Goal: Information Seeking & Learning: Learn about a topic

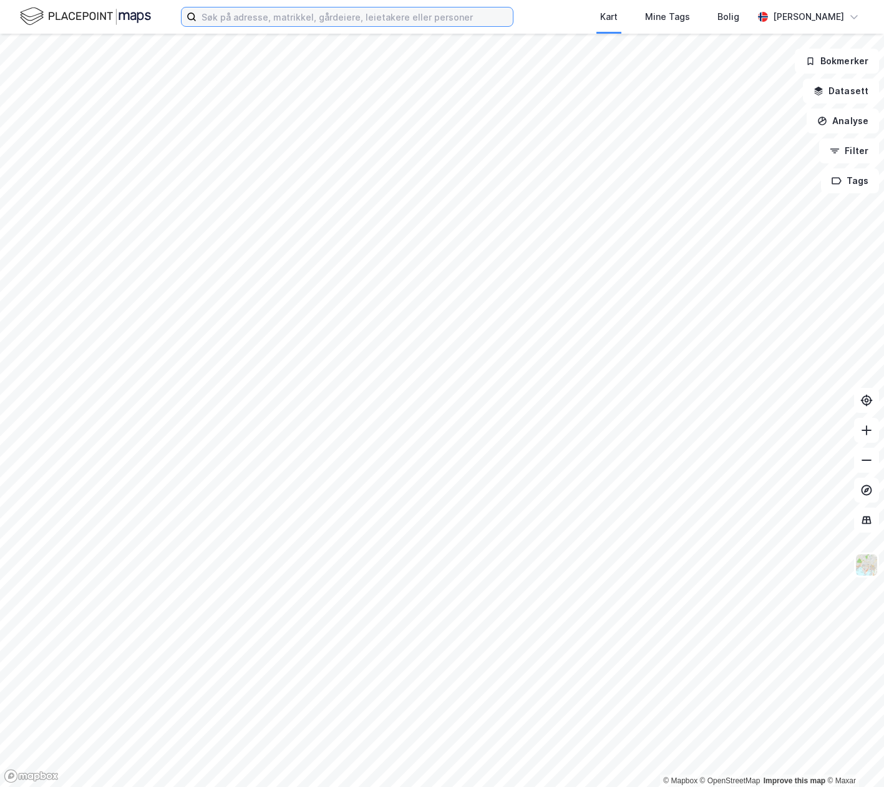
click at [364, 19] on input at bounding box center [354, 16] width 316 height 19
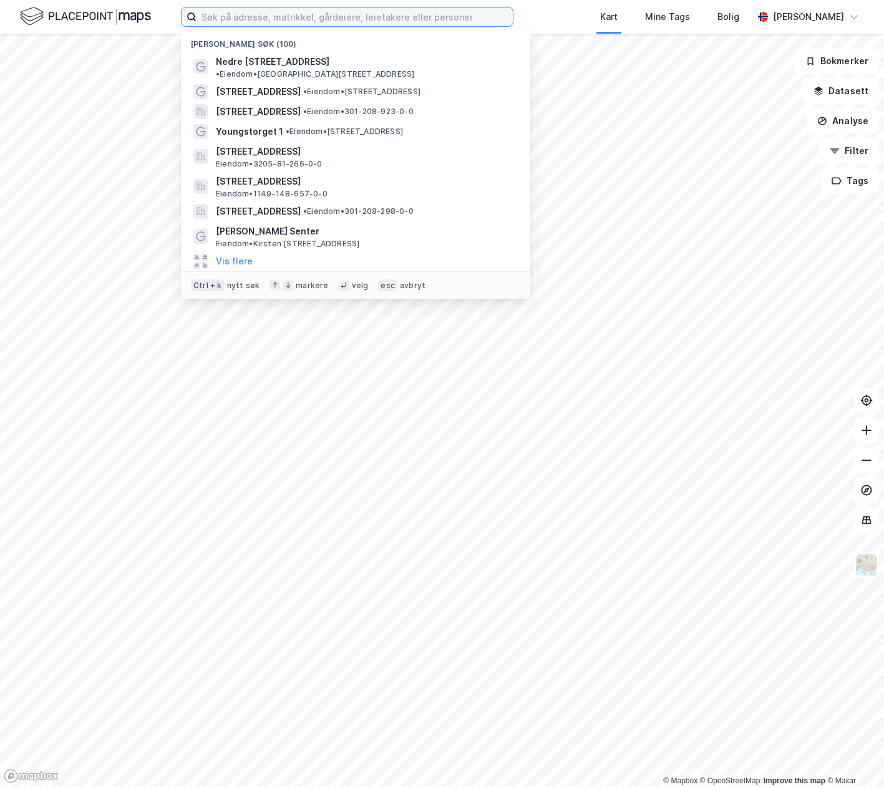
paste input "Rådmann Paulsens Gate 28"
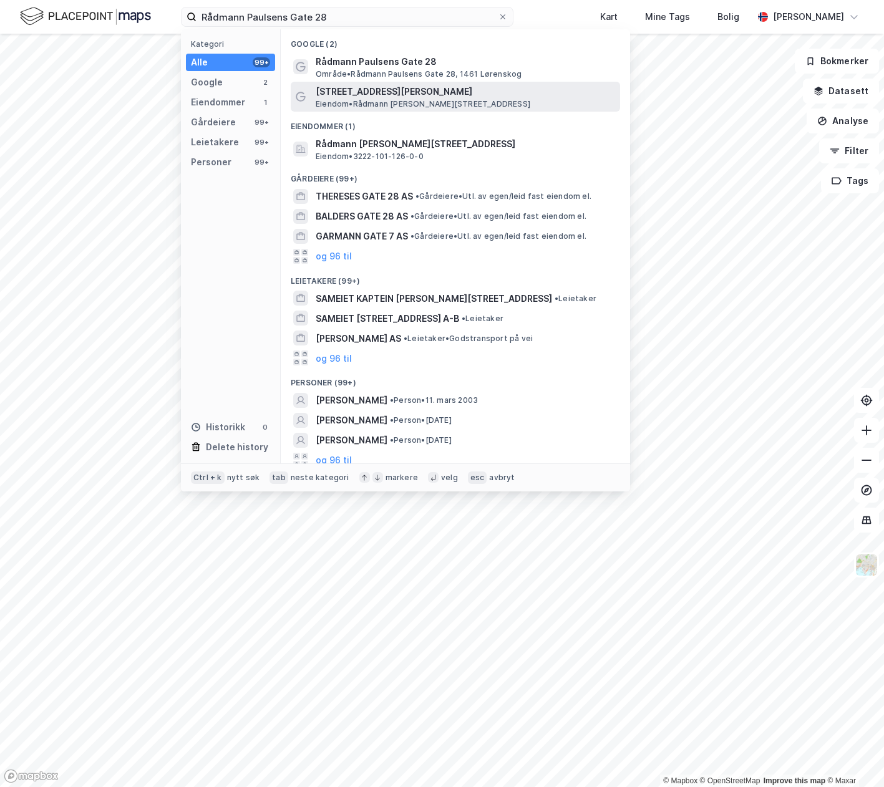
click at [366, 102] on span "Eiendom • [STREET_ADDRESS][PERSON_NAME]" at bounding box center [423, 104] width 214 height 10
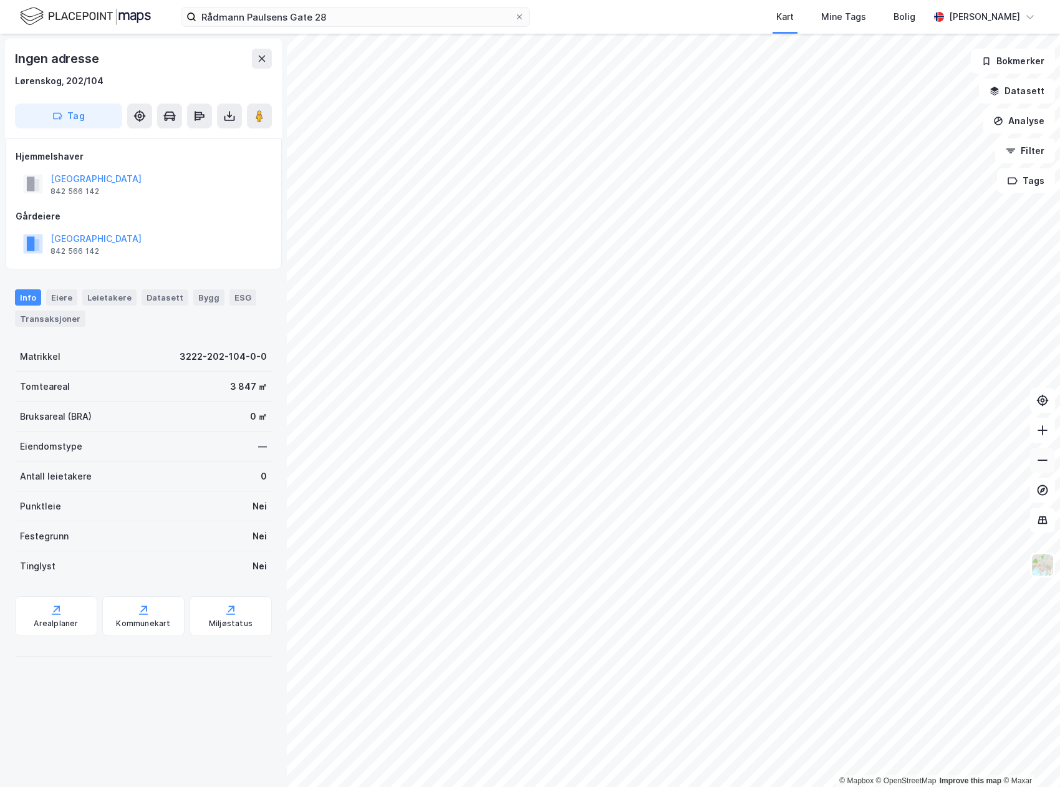
click at [883, 464] on icon at bounding box center [1042, 460] width 12 height 12
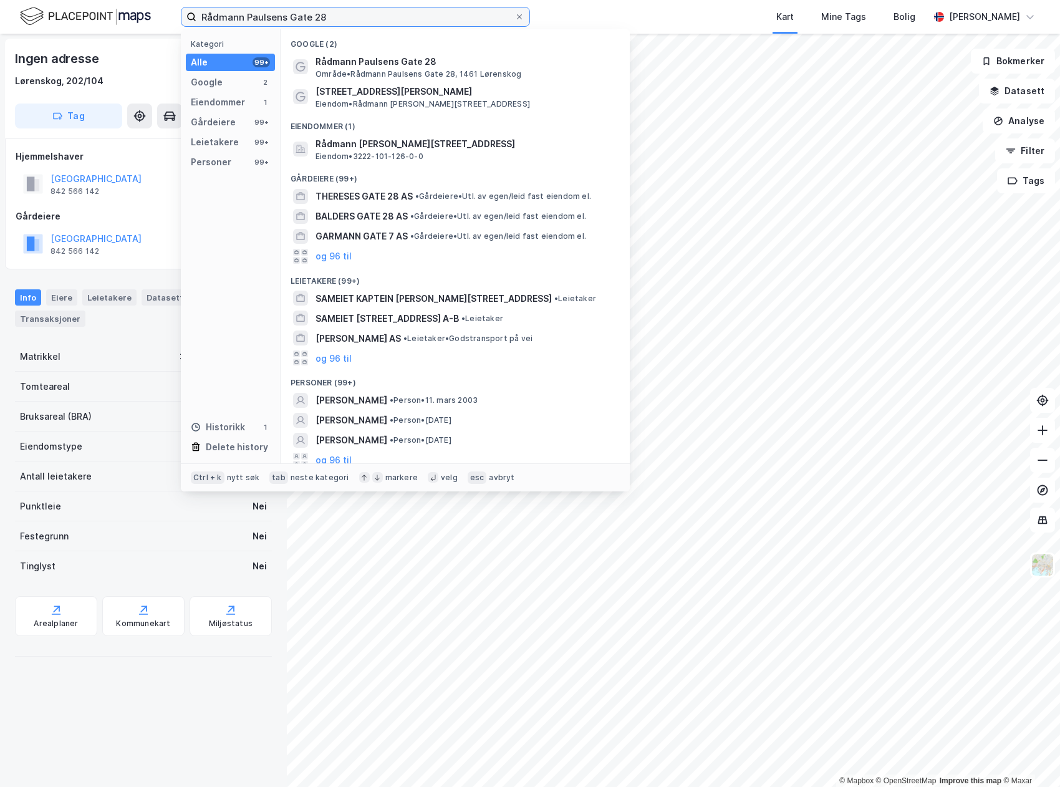
drag, startPoint x: 343, startPoint y: 16, endPoint x: 85, endPoint y: 9, distance: 258.2
click at [85, 9] on div "Rådmann Paulsens Gate 28 Kategori Alle 99+ Google 2 Eiendommer 1 Gårdeiere 99+ …" at bounding box center [530, 17] width 1060 height 34
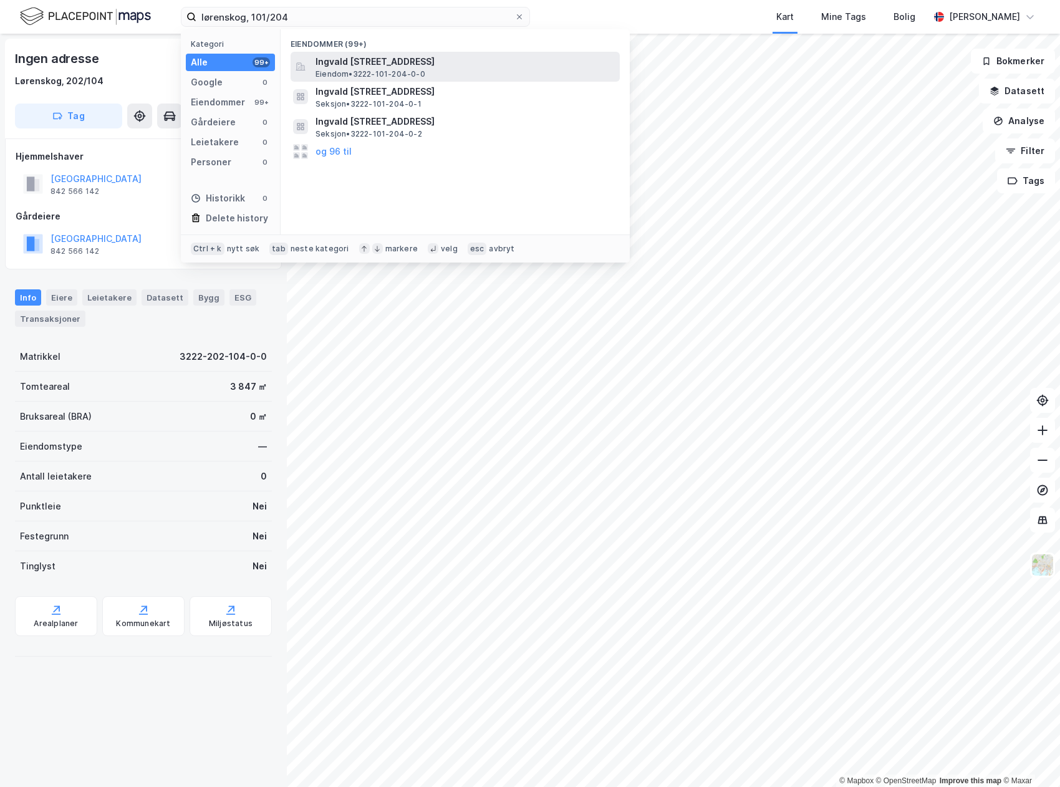
click at [415, 75] on span "Eiendom • 3222-101-204-0-0" at bounding box center [371, 74] width 110 height 10
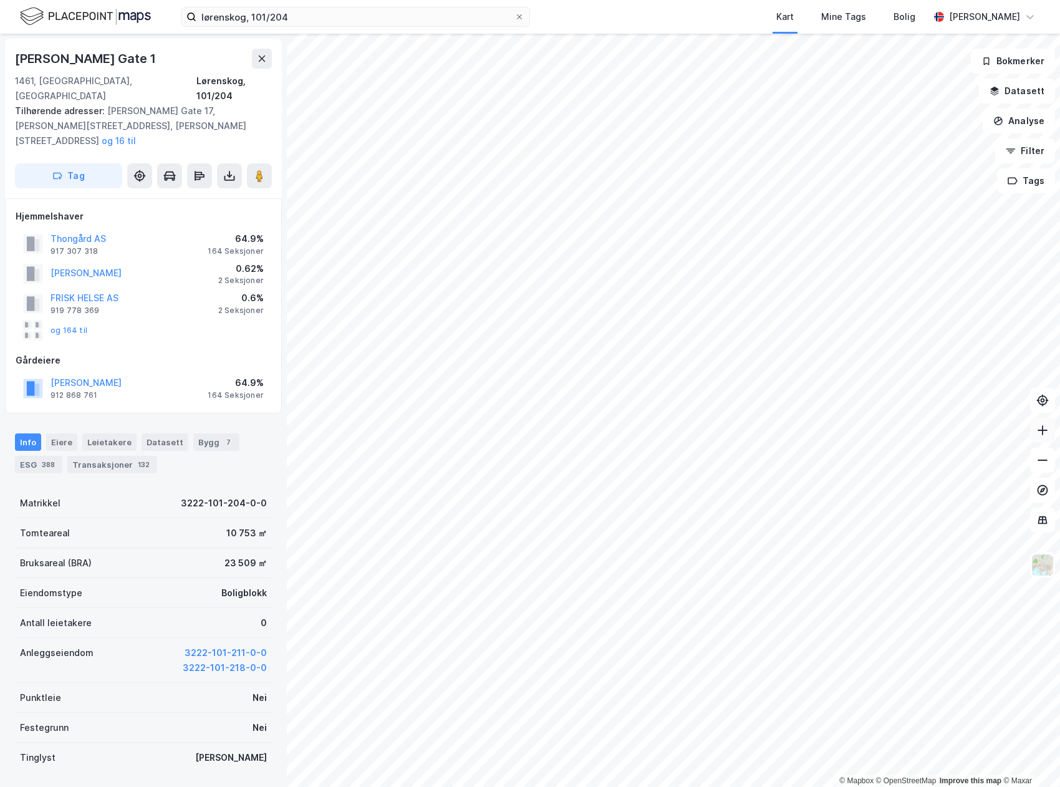
click at [883, 425] on icon at bounding box center [1042, 430] width 12 height 12
click at [287, 19] on input "lørenskog, 101/204" at bounding box center [355, 16] width 318 height 19
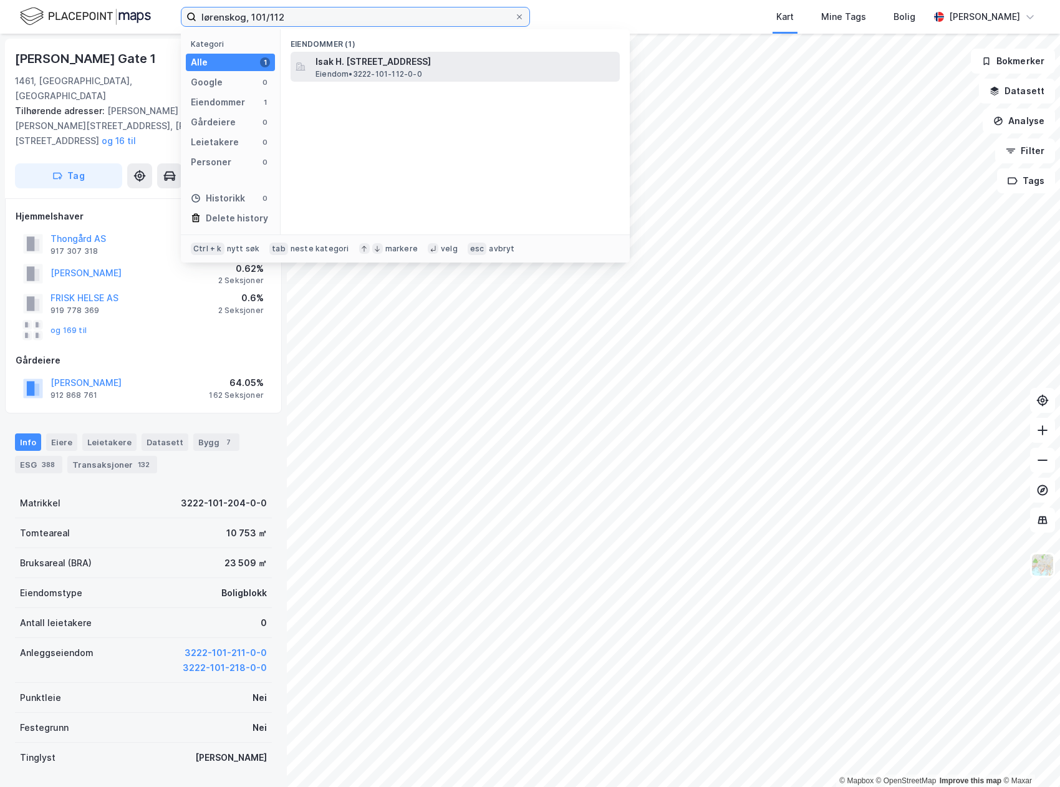
type input "lørenskog, 101/112"
click at [388, 75] on span "Eiendom • 3222-101-112-0-0" at bounding box center [369, 74] width 107 height 10
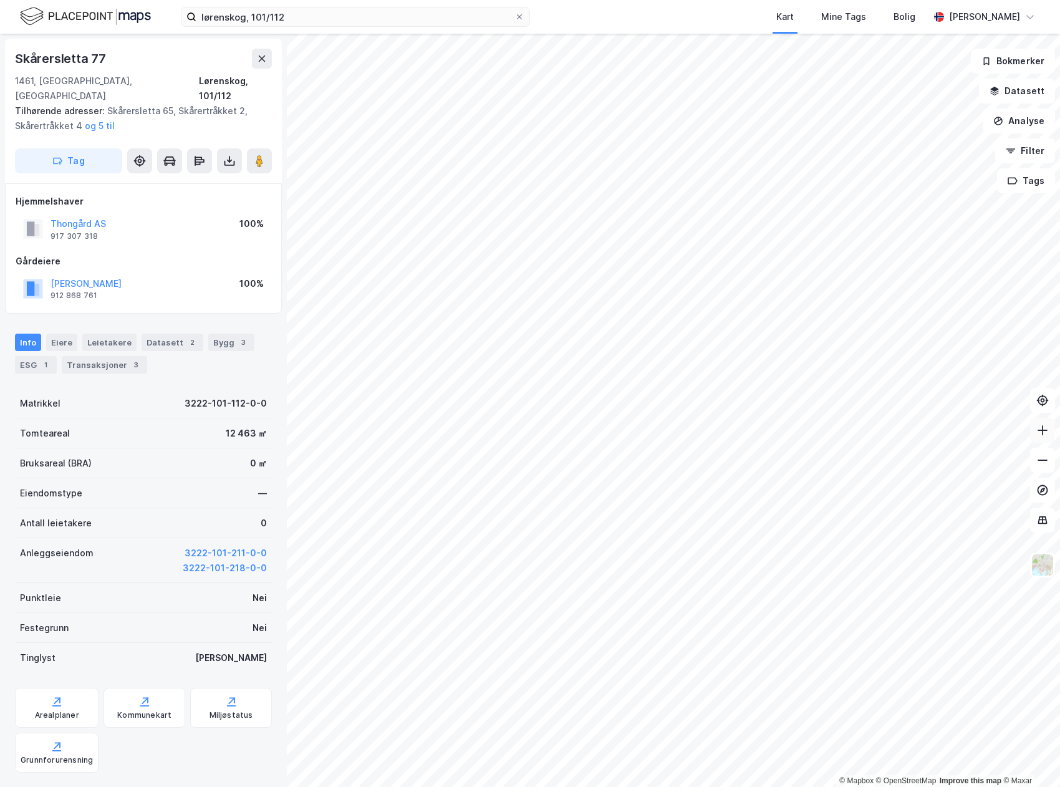
click at [883, 432] on button at bounding box center [1042, 430] width 25 height 25
click at [883, 467] on button at bounding box center [1042, 460] width 25 height 25
click at [237, 336] on div "3" at bounding box center [243, 342] width 12 height 12
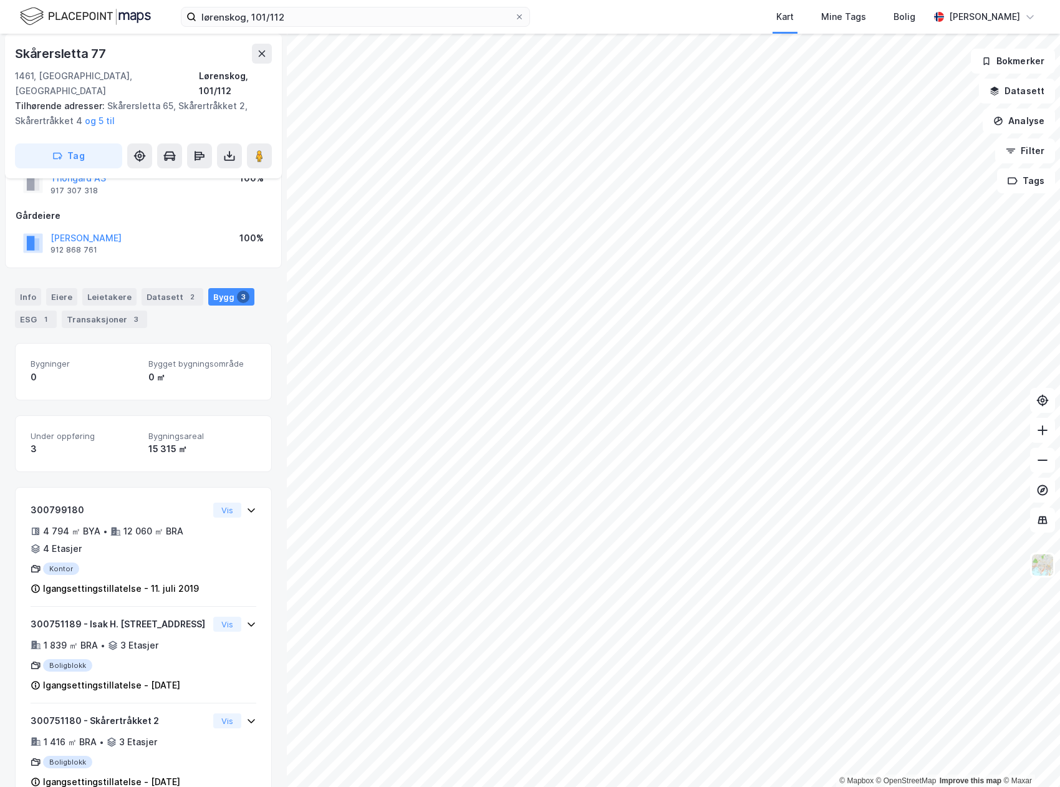
scroll to position [93, 0]
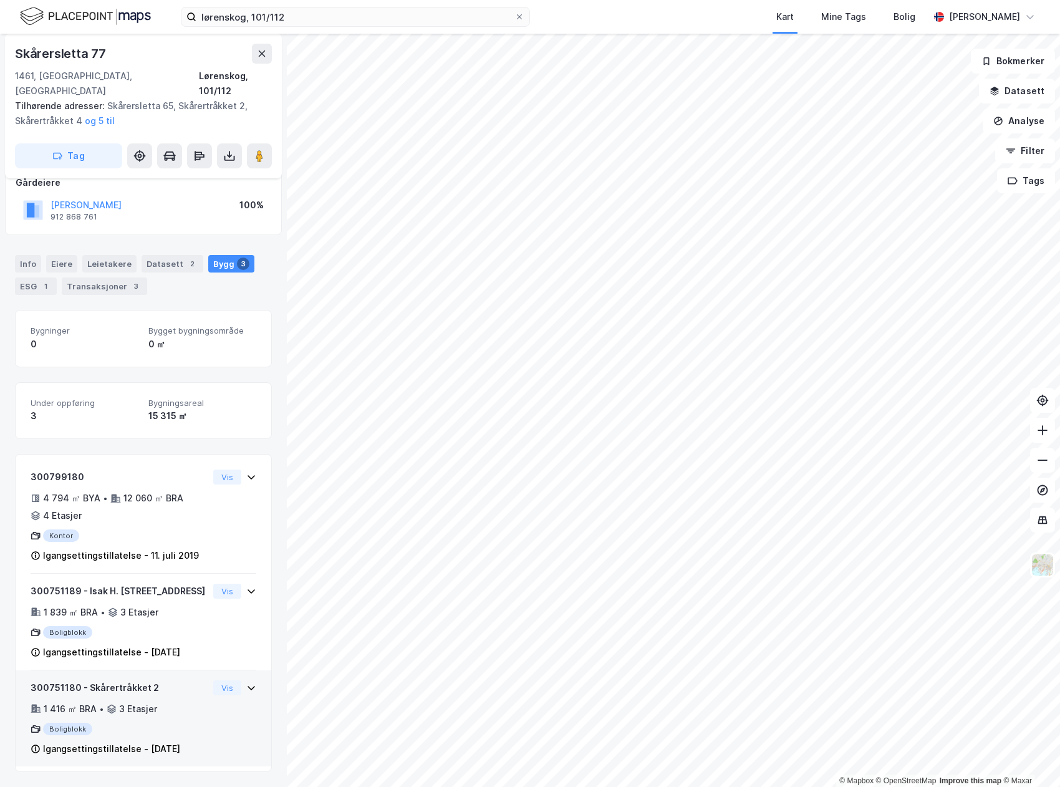
click at [246, 683] on icon at bounding box center [251, 688] width 10 height 10
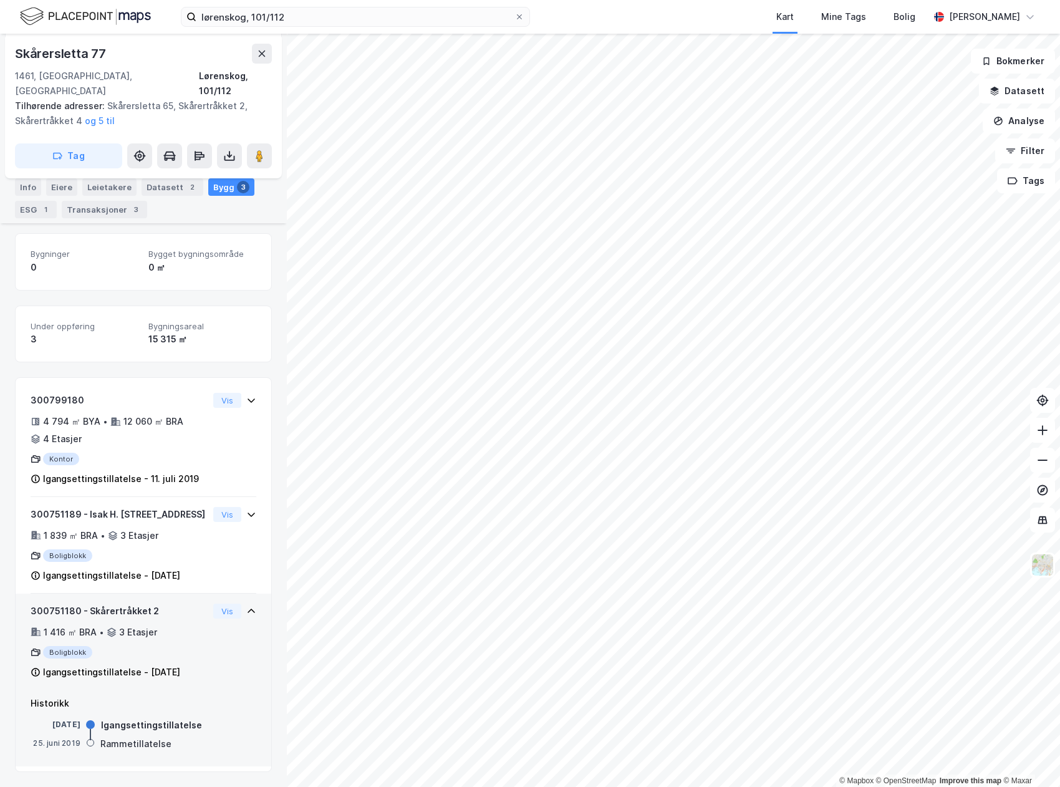
scroll to position [170, 0]
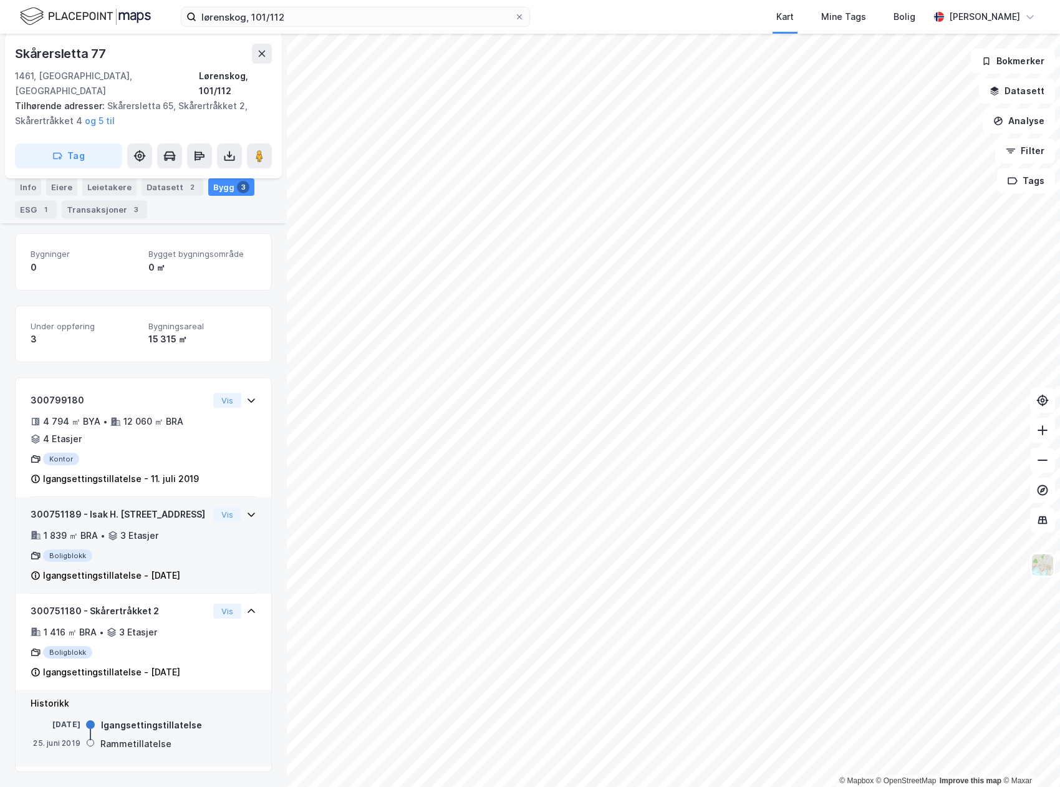
click at [246, 509] on icon at bounding box center [251, 514] width 10 height 10
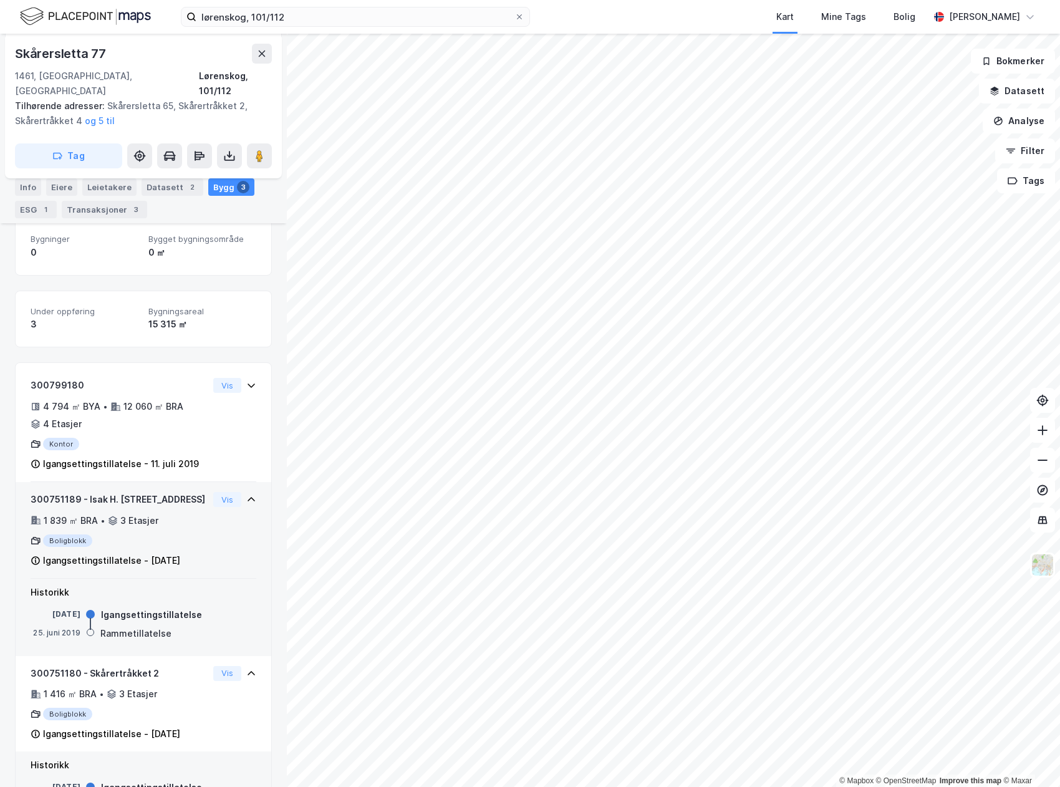
click at [158, 553] on div "Igangsettingstillatelse - [DATE]" at bounding box center [111, 560] width 137 height 15
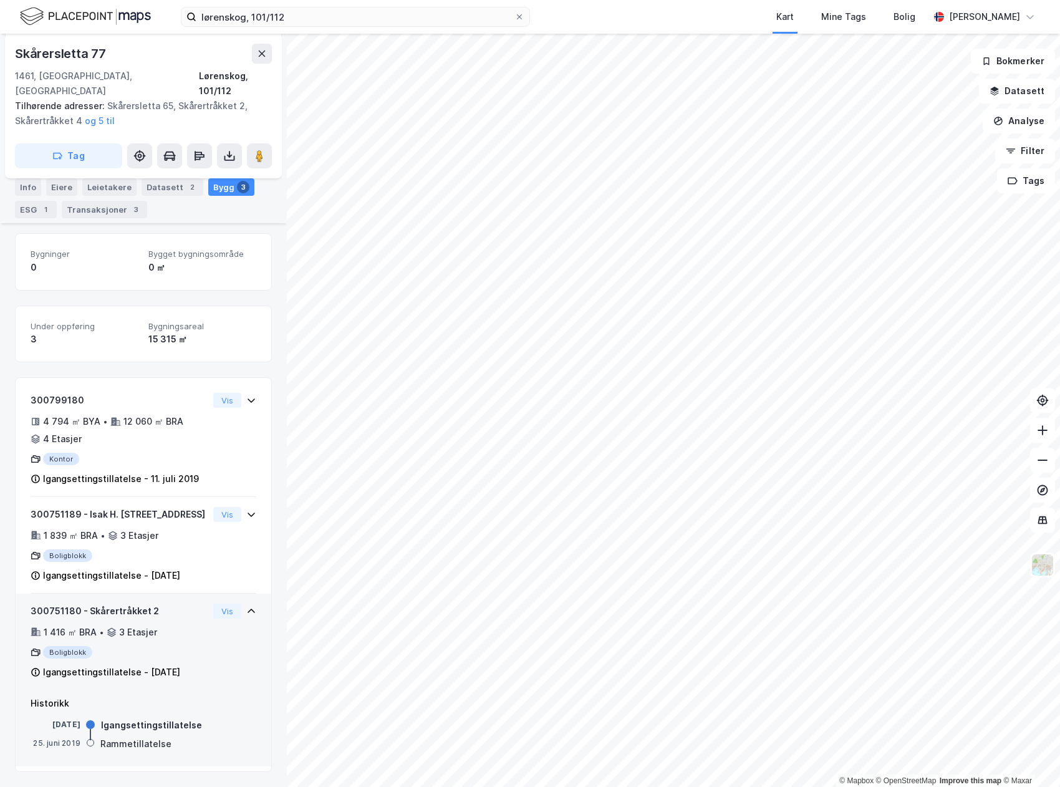
click at [155, 604] on div "300751180 - Skårertråkket 2" at bounding box center [120, 611] width 178 height 15
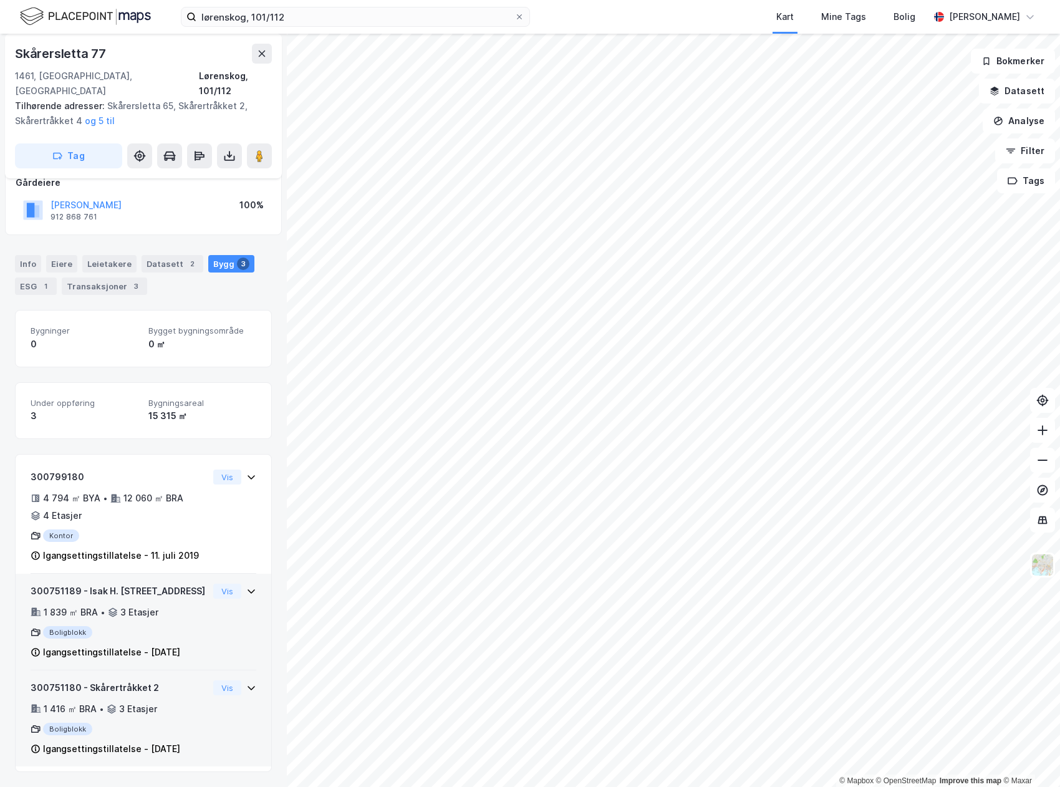
scroll to position [93, 0]
click at [150, 584] on div "300751189 - Isak H. [STREET_ADDRESS]" at bounding box center [120, 591] width 178 height 15
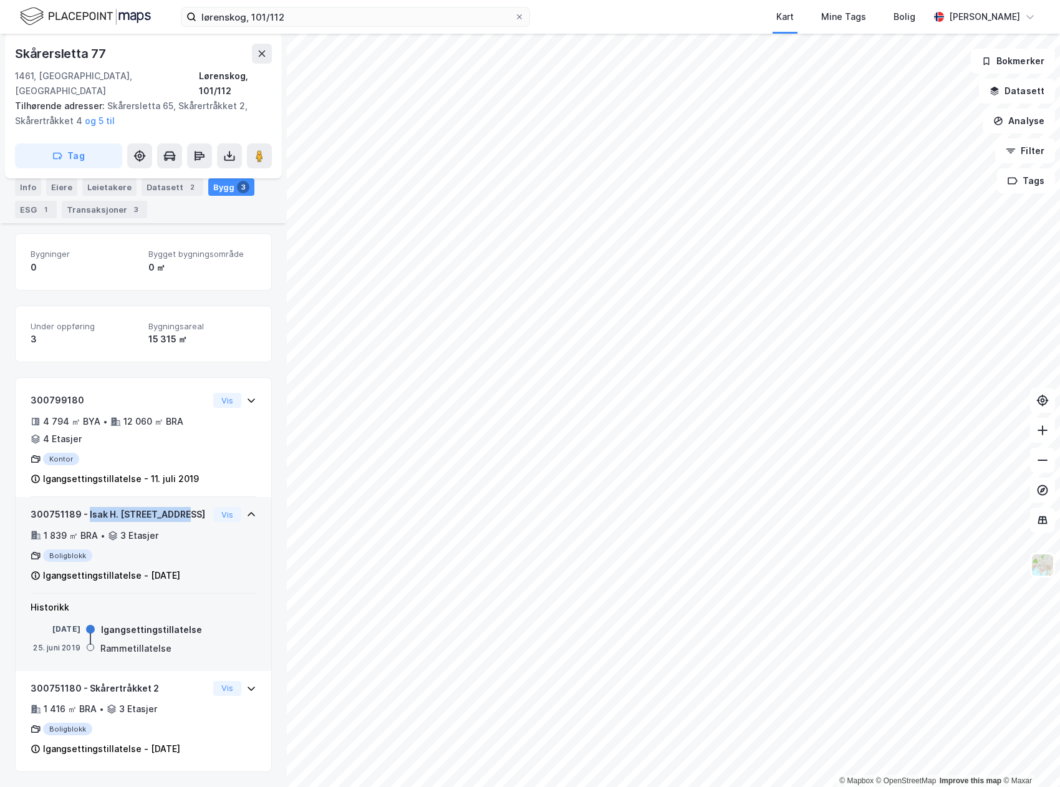
drag, startPoint x: 176, startPoint y: 484, endPoint x: 87, endPoint y: 486, distance: 89.2
click at [87, 507] on div "300751189 - Isak H. [STREET_ADDRESS]" at bounding box center [120, 514] width 178 height 15
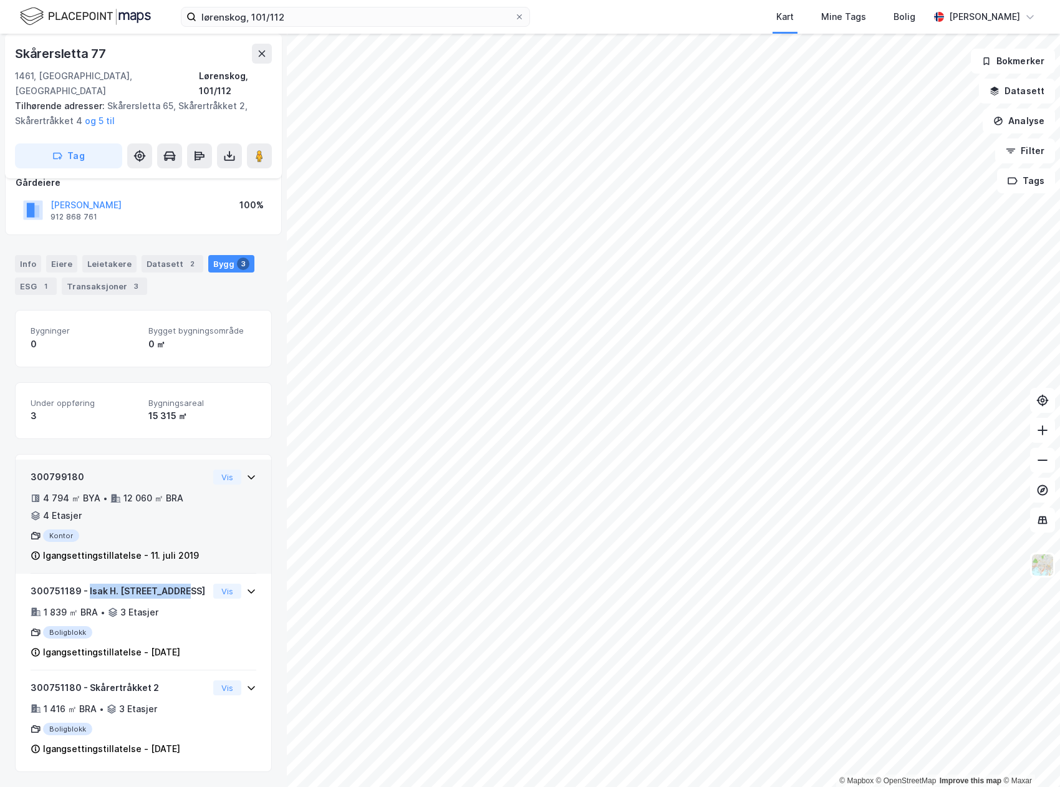
copy div "Isak H. [STREET_ADDRESS]"
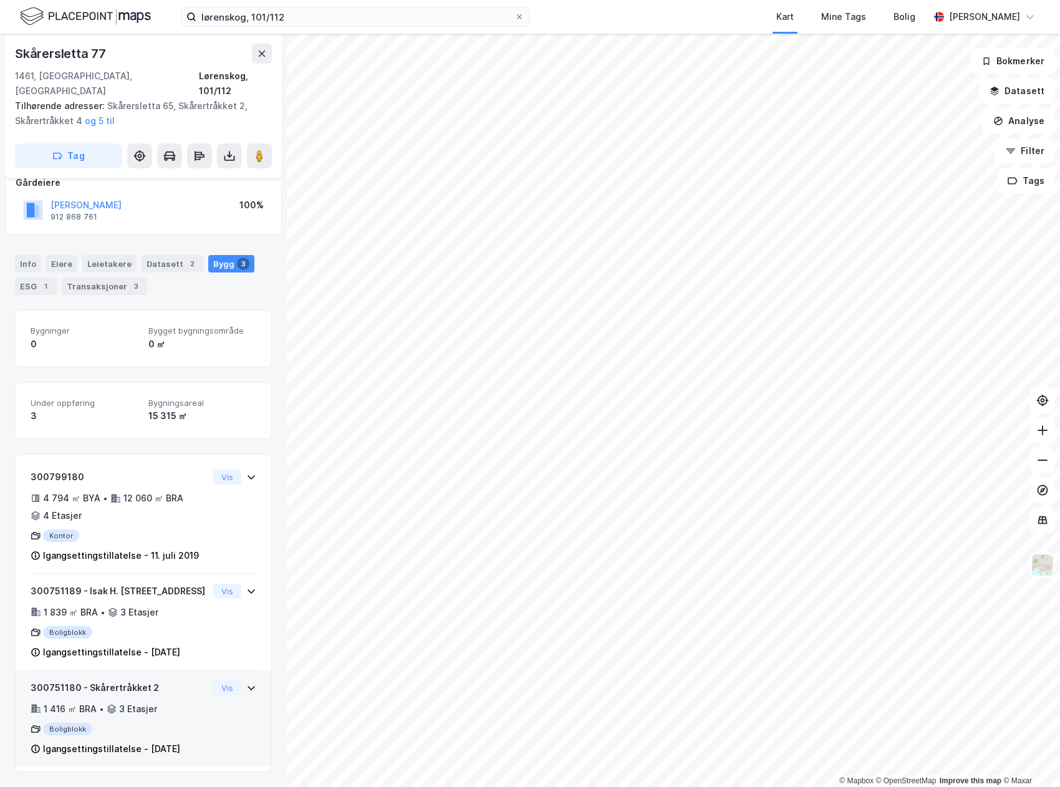
click at [140, 680] on div "300751180 - Skårertråkket 2" at bounding box center [120, 687] width 178 height 15
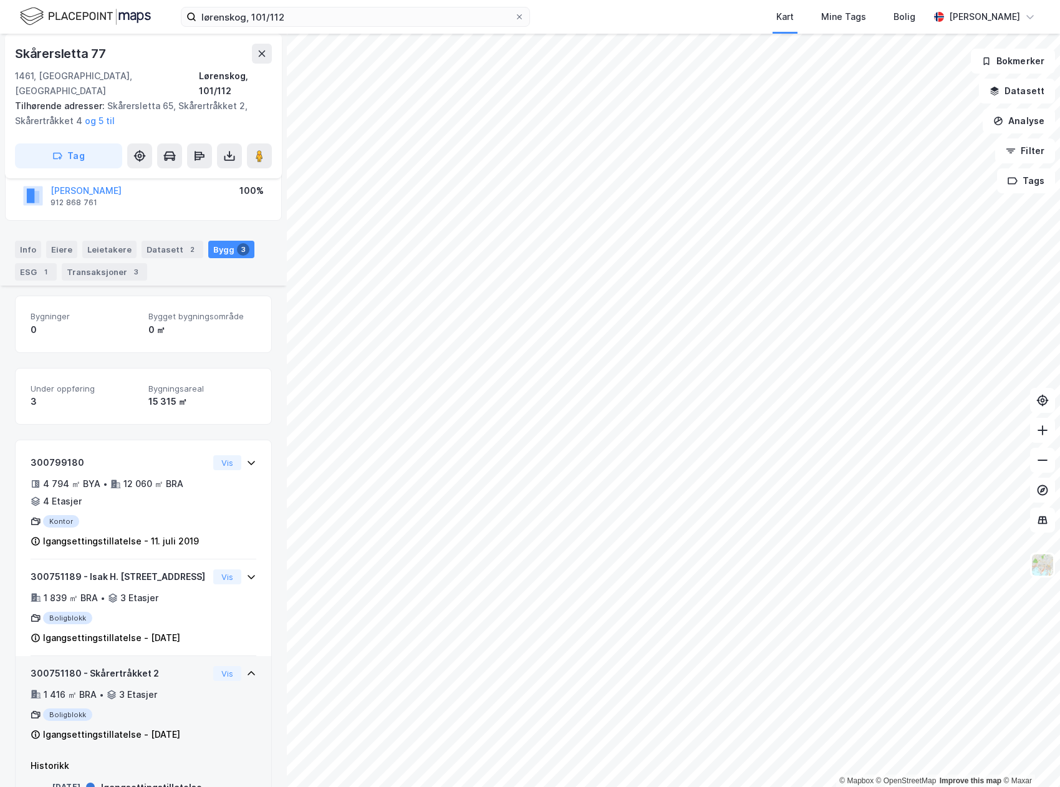
scroll to position [170, 0]
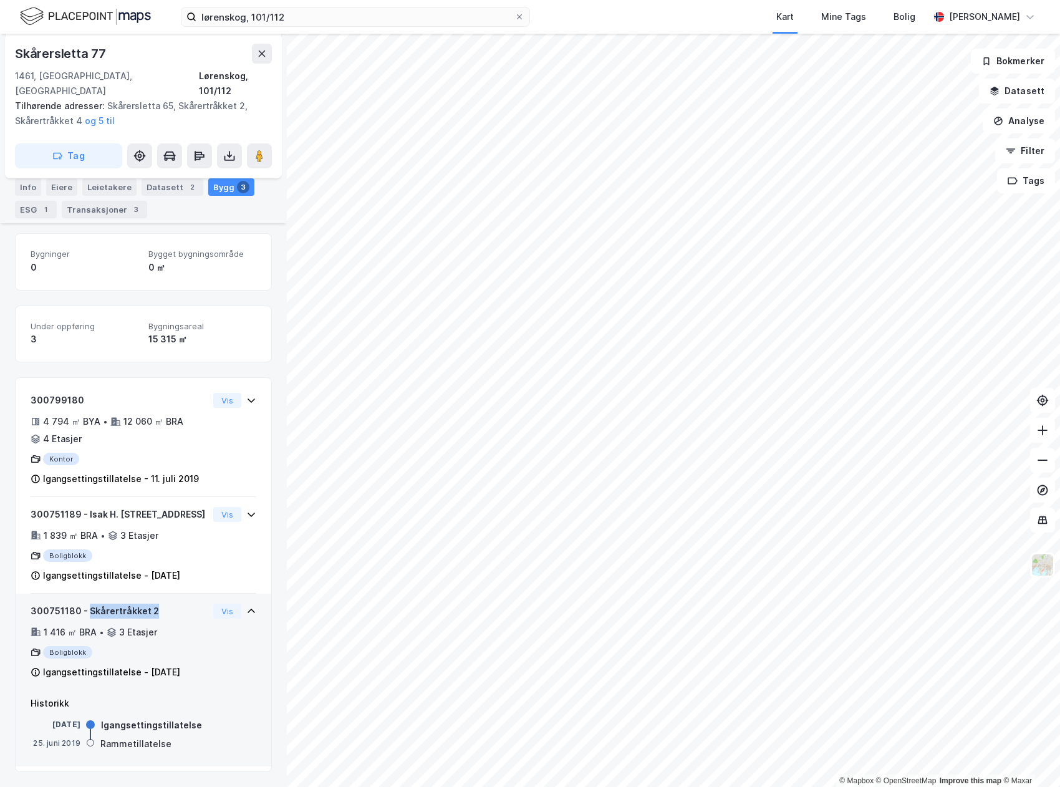
drag, startPoint x: 157, startPoint y: 596, endPoint x: 88, endPoint y: 596, distance: 69.2
click at [88, 604] on div "300751180 - Skårertråkket 2" at bounding box center [120, 611] width 178 height 15
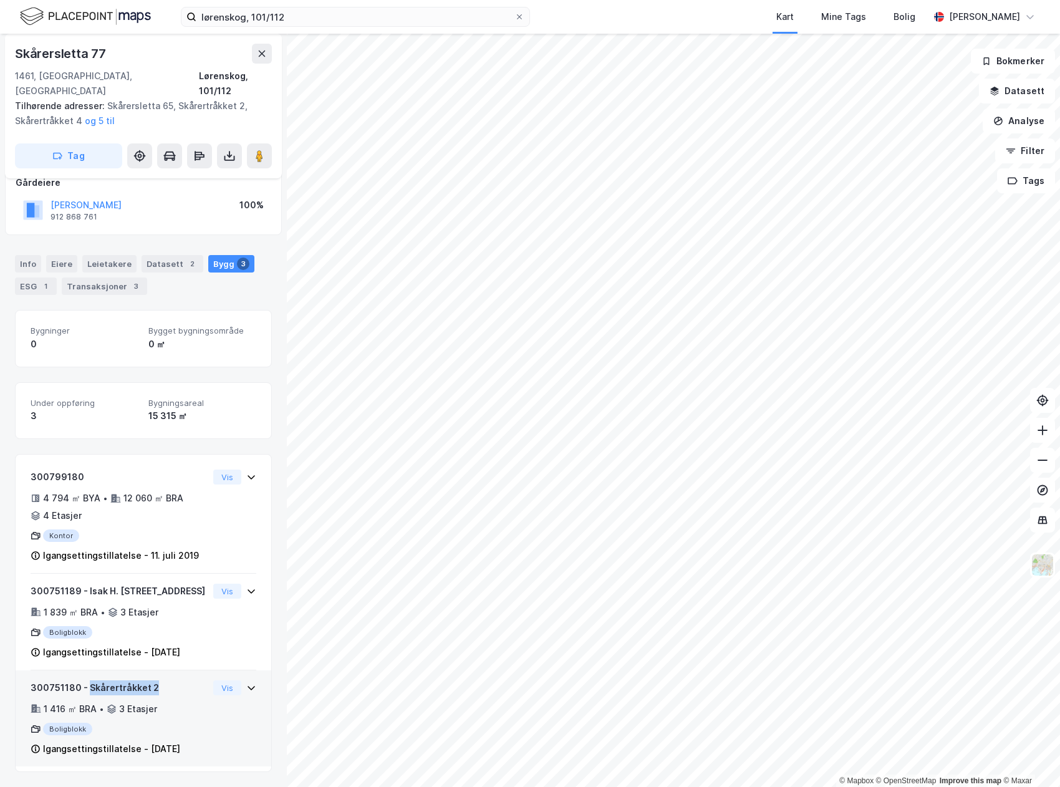
copy div "Skårertråkket 2"
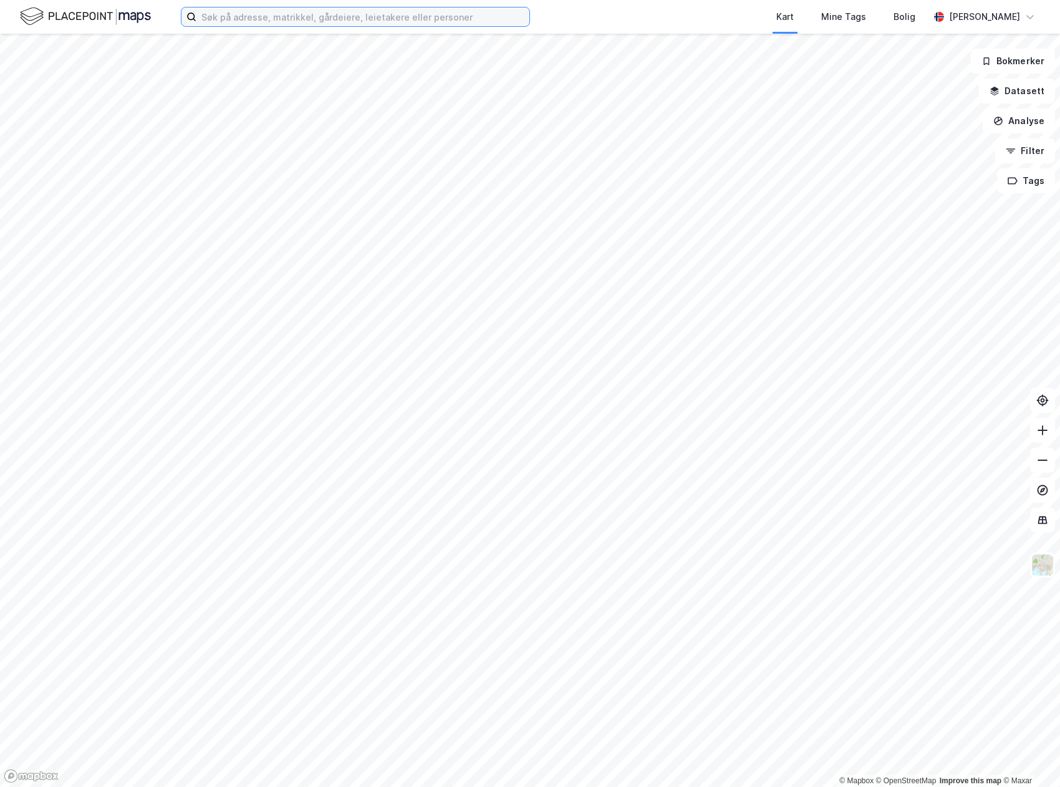
click at [331, 22] on input at bounding box center [362, 16] width 333 height 19
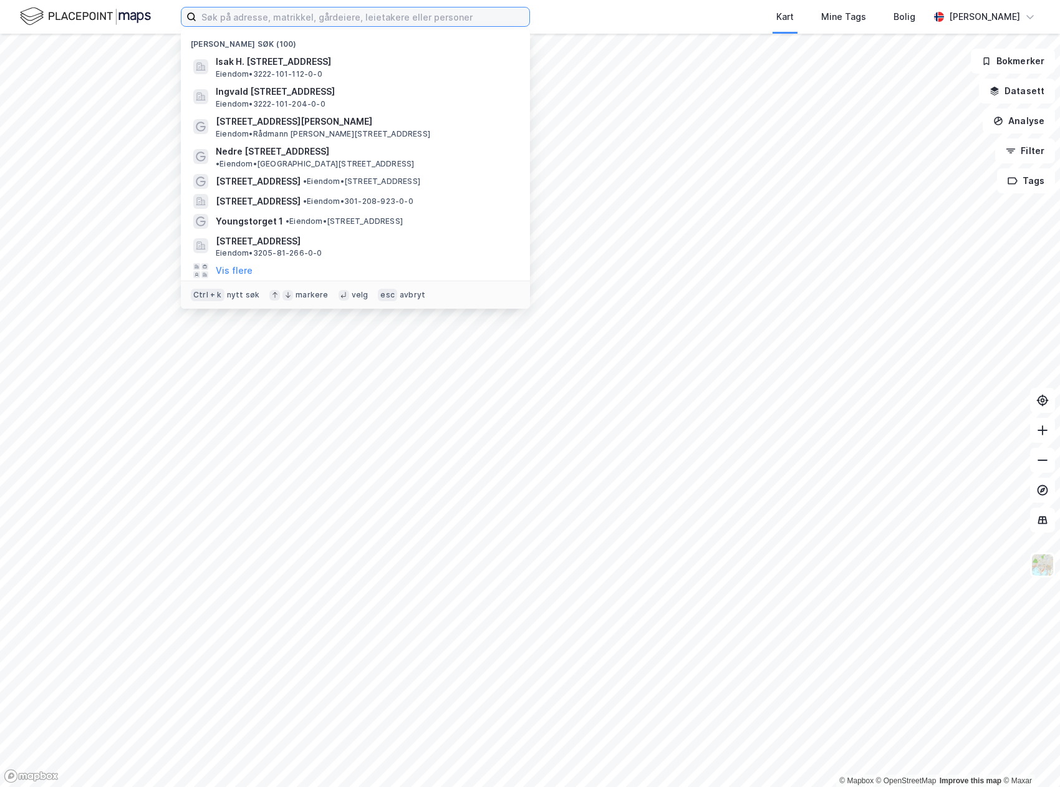
paste input "Isak H. [STREET_ADDRESS]"
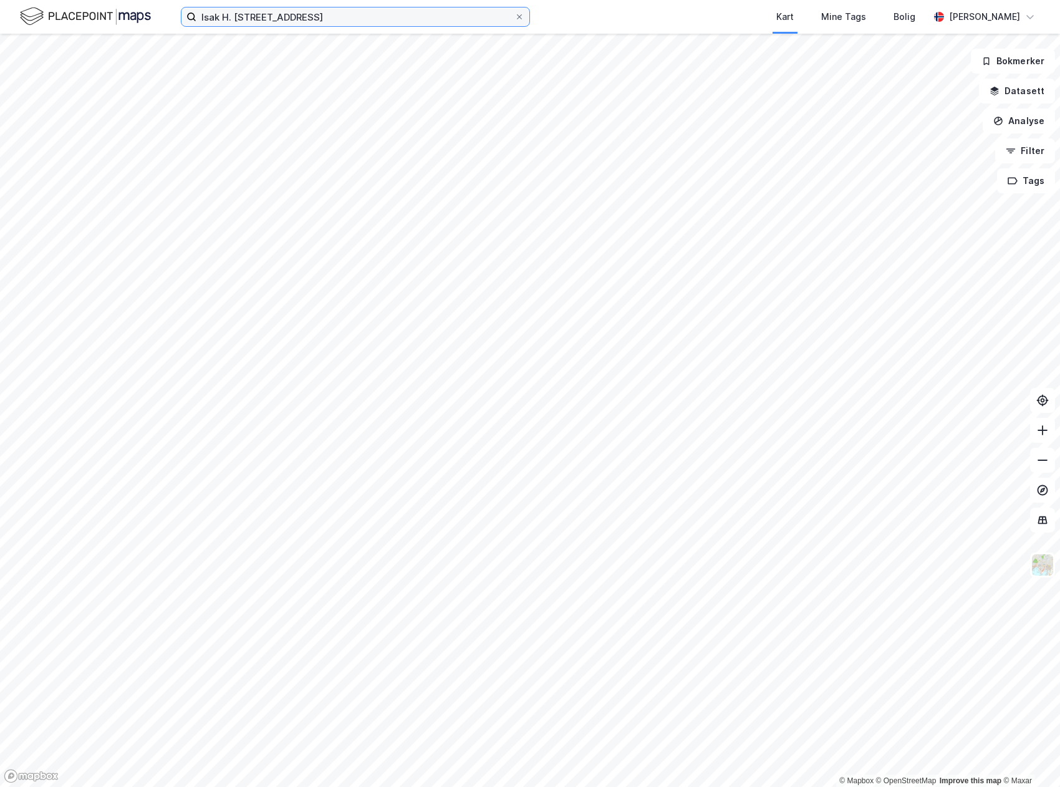
click at [331, 22] on input "Isak H. [STREET_ADDRESS]" at bounding box center [355, 16] width 318 height 19
click at [345, 17] on input "Isak H. [STREET_ADDRESS]" at bounding box center [355, 16] width 318 height 19
type input "Isak H. [STREET_ADDRESS]"
click at [319, 16] on input "Isak H. [STREET_ADDRESS]" at bounding box center [355, 16] width 318 height 19
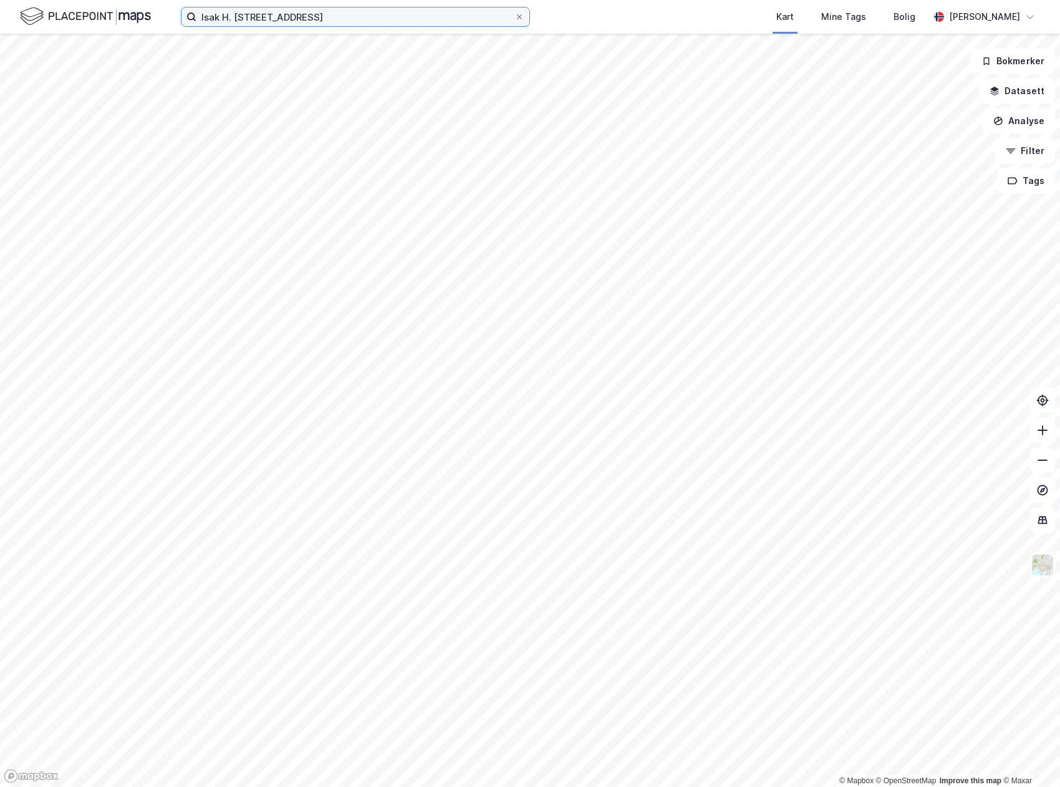
click at [319, 16] on input "Isak H. [STREET_ADDRESS]" at bounding box center [355, 16] width 318 height 19
click at [318, 17] on input at bounding box center [362, 16] width 333 height 19
paste input "Isak H. [STREET_ADDRESS]"
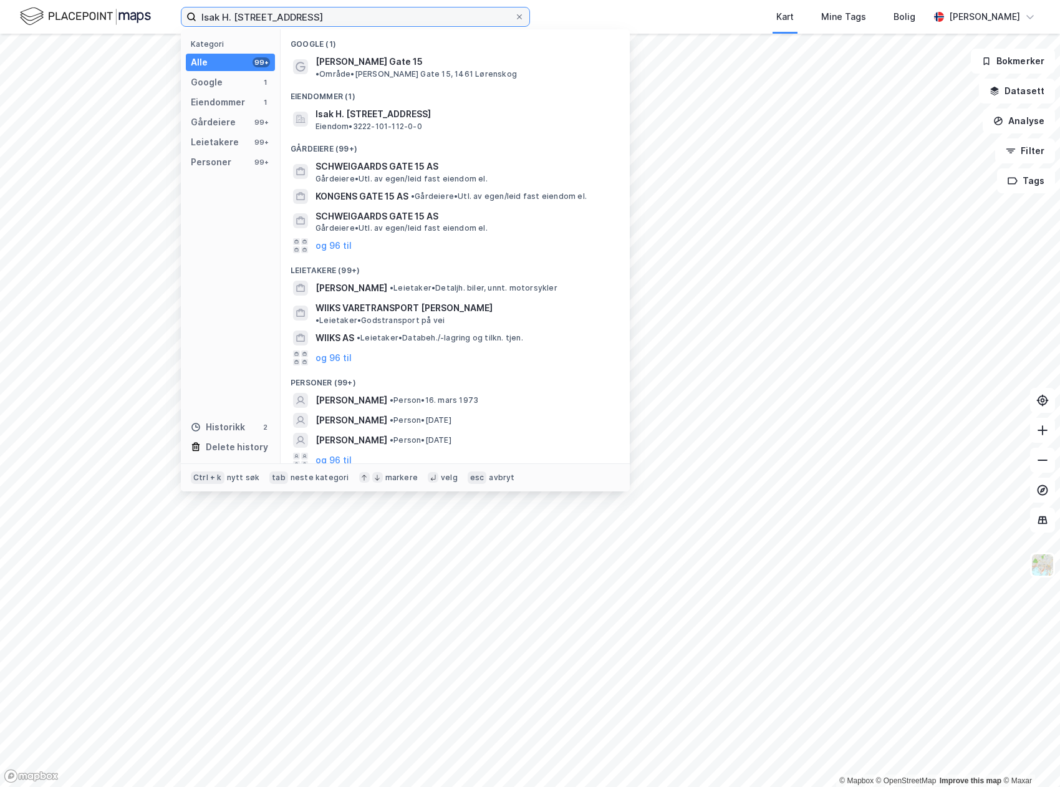
drag, startPoint x: 360, startPoint y: 19, endPoint x: -75, endPoint y: 44, distance: 436.6
click at [0, 44] on html "Isak H. Wiiks gate 15 Kategori Alle 99+ Google 1 Eiendommer 1 Gårdeiere 99+ Lei…" at bounding box center [530, 393] width 1060 height 787
paste input "Skårertråkket 2"
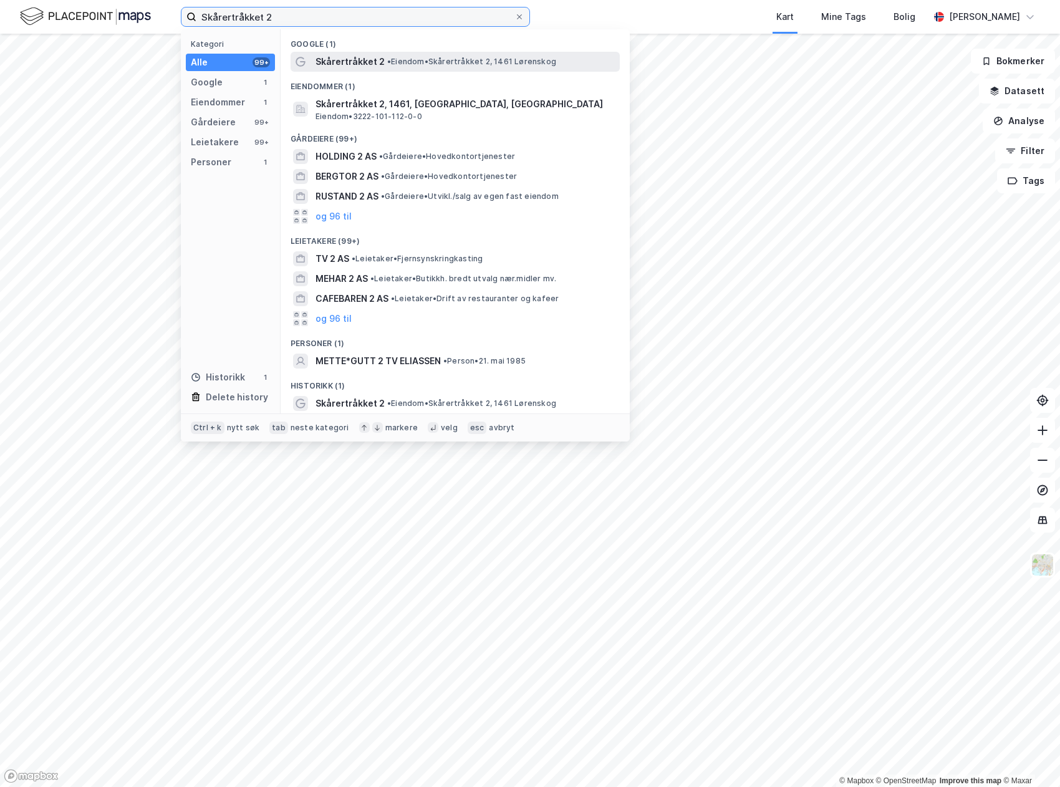
type input "Skårertråkket 2"
click at [354, 60] on span "Skårertråkket 2" at bounding box center [350, 61] width 69 height 15
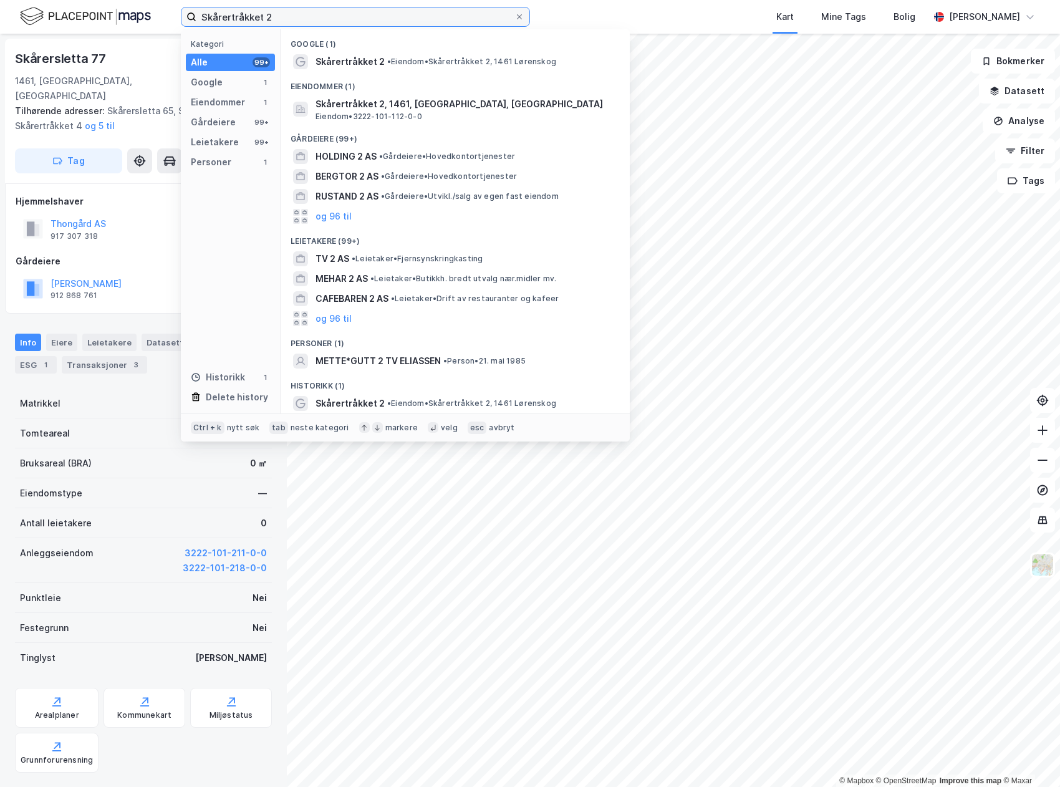
click at [337, 19] on input "Skårertråkket 2" at bounding box center [355, 16] width 318 height 19
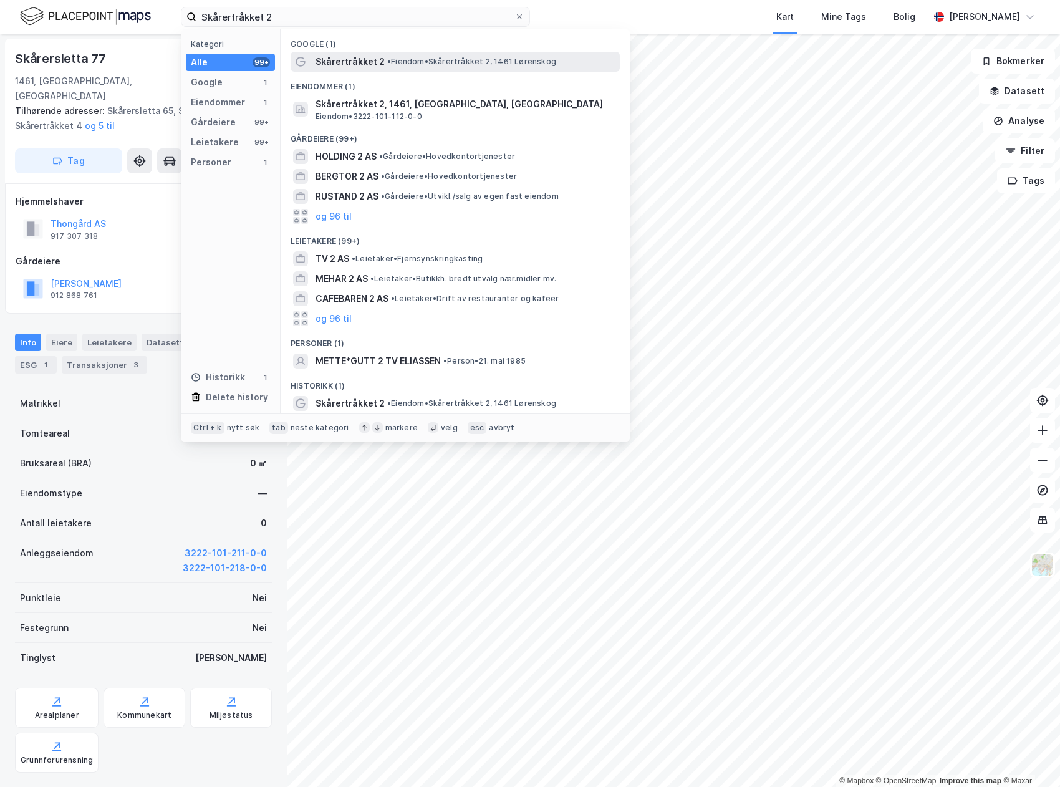
click at [402, 54] on div "Skårertråkket 2 • Eiendom • Skårertråkket 2, 1461 Lørenskog" at bounding box center [467, 61] width 302 height 15
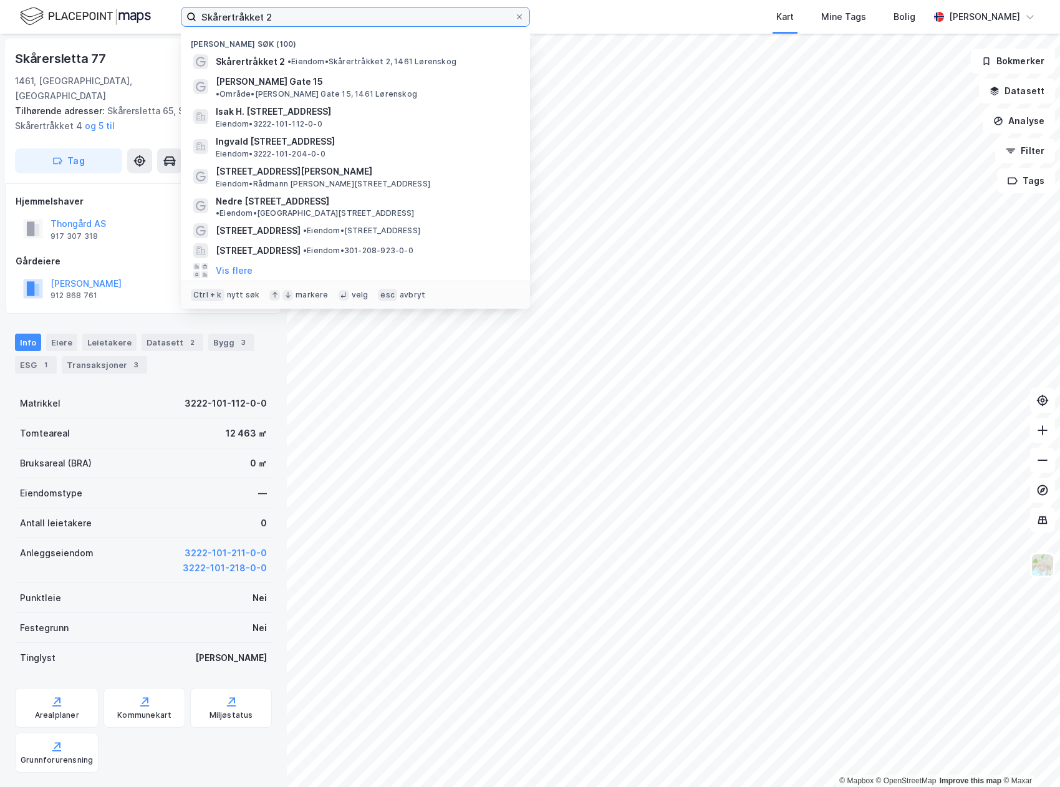
click at [362, 22] on input "Skårertråkket 2" at bounding box center [355, 16] width 318 height 19
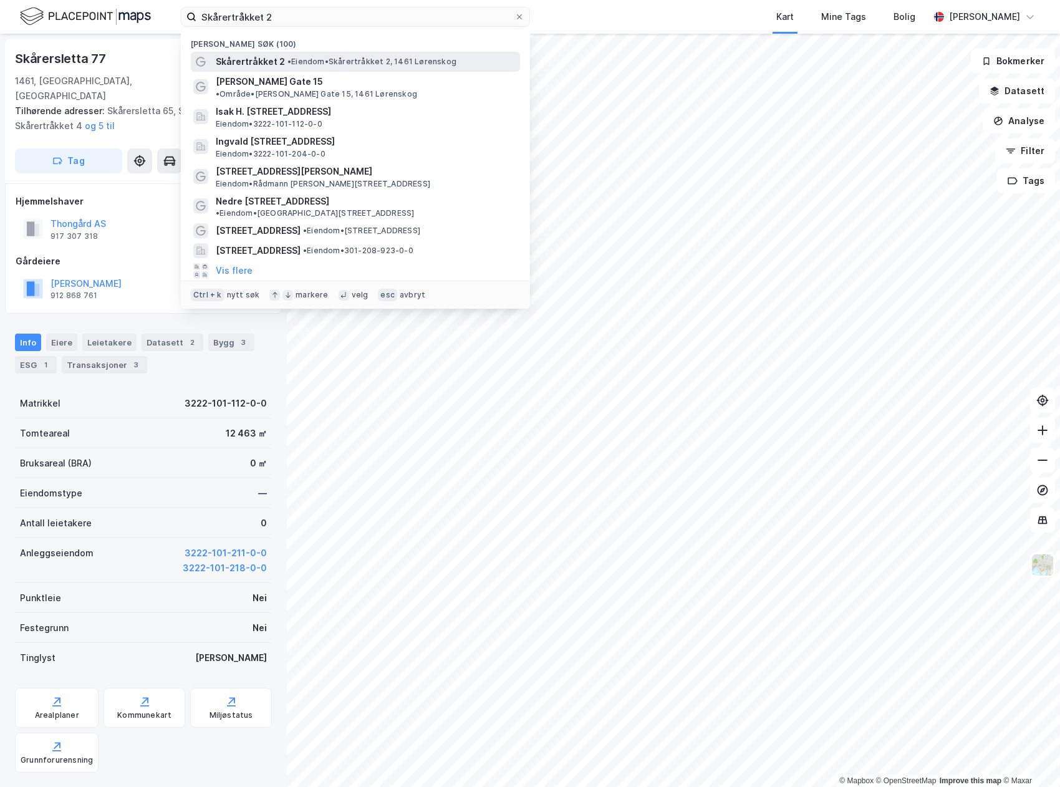
click at [354, 62] on span "• Eiendom • Skårertråkket 2, 1461 Lørenskog" at bounding box center [371, 62] width 169 height 10
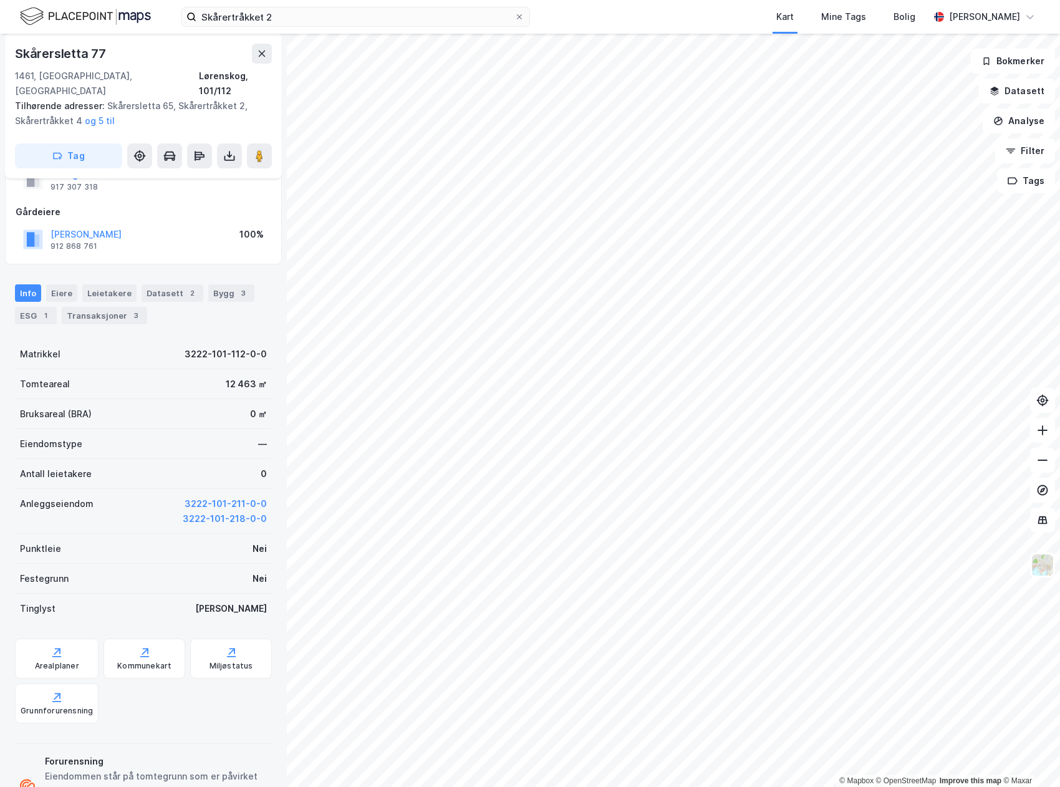
scroll to position [92, 0]
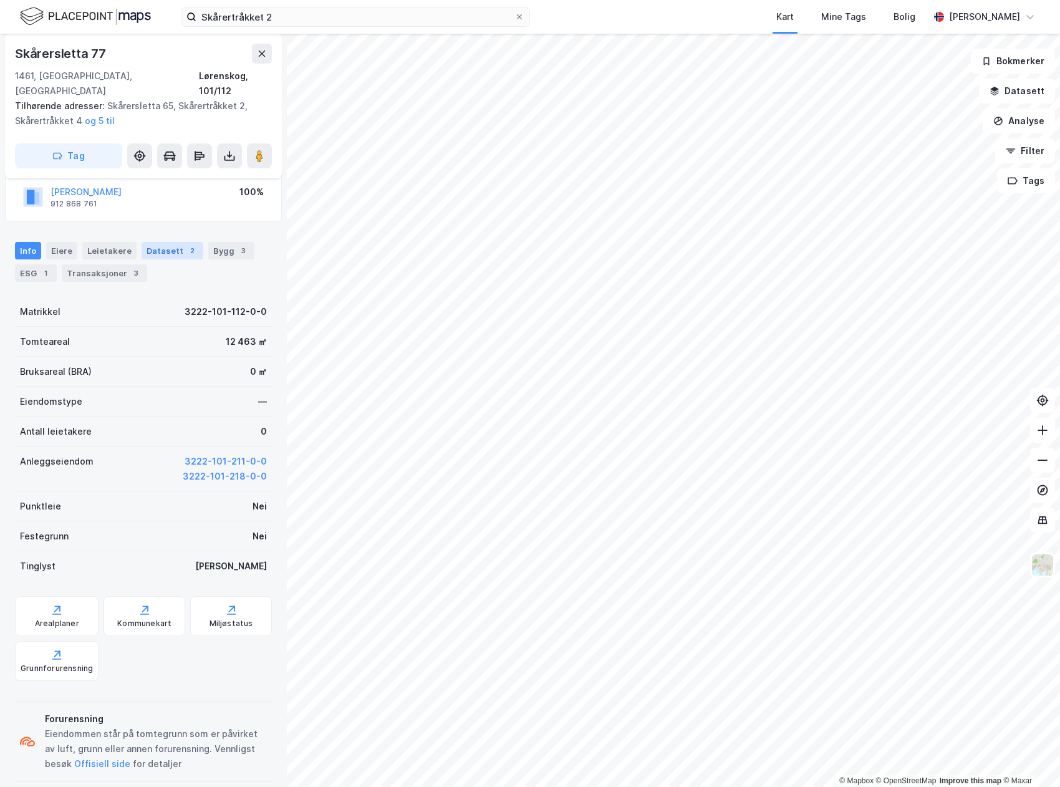
click at [170, 242] on div "Datasett 2" at bounding box center [173, 250] width 62 height 17
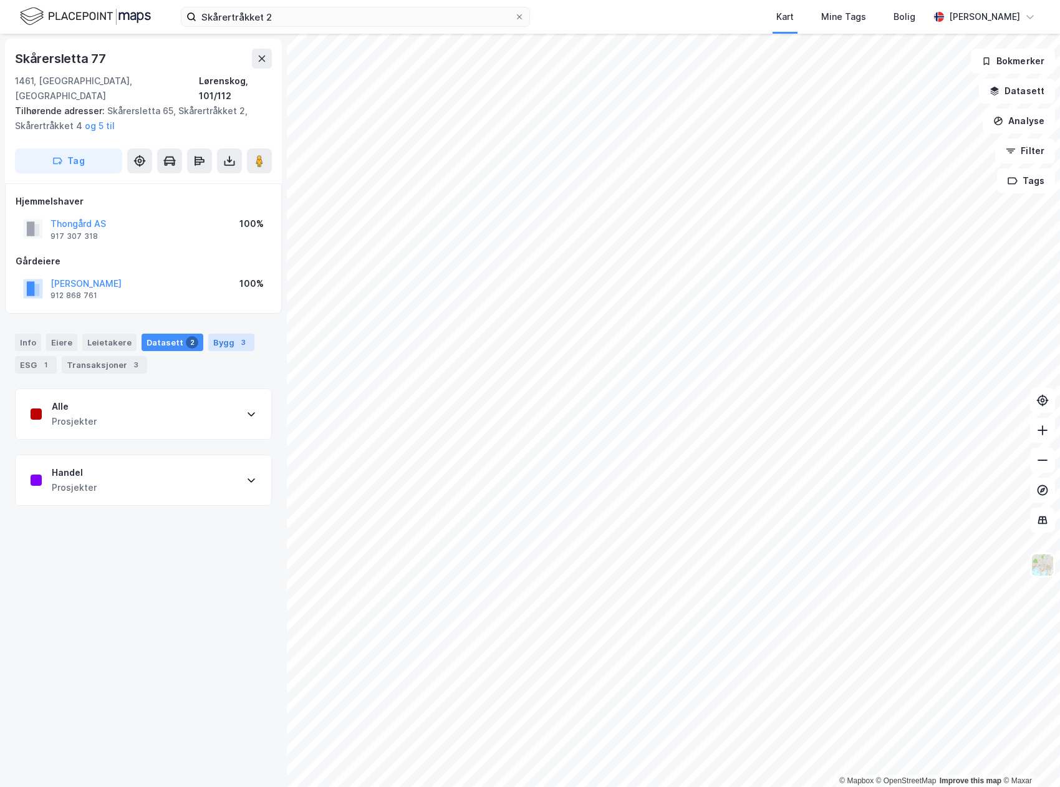
click at [208, 334] on div "Bygg 3" at bounding box center [231, 342] width 46 height 17
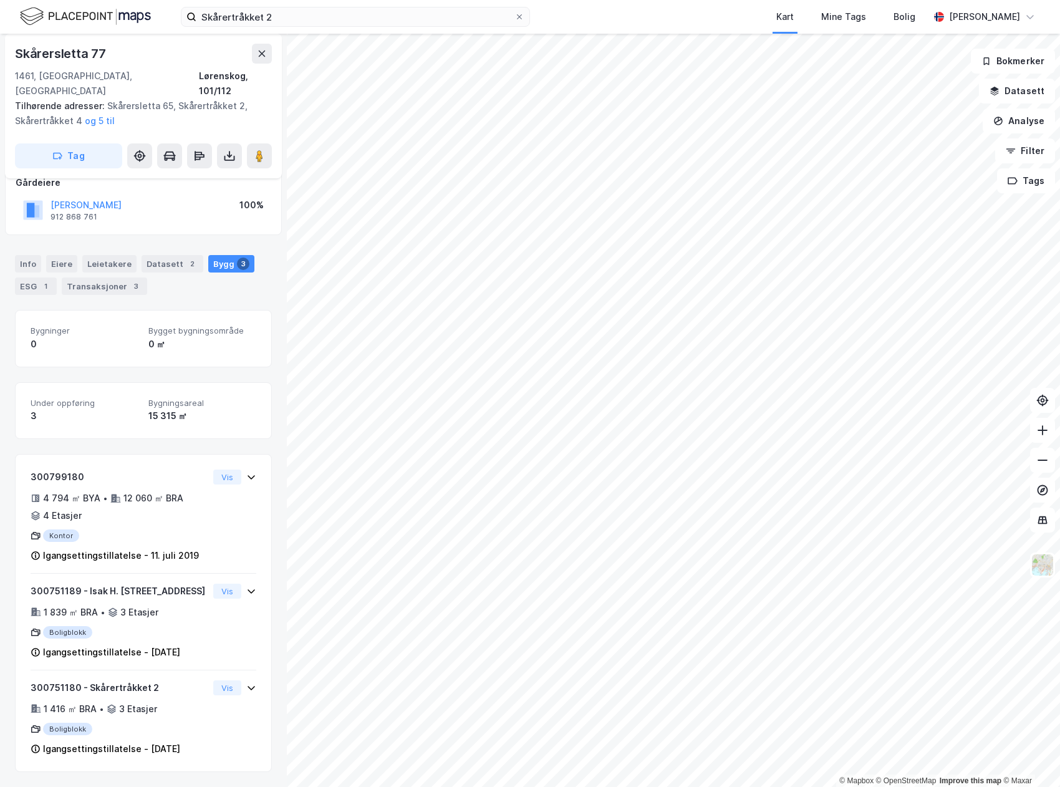
scroll to position [93, 0]
click at [246, 683] on icon at bounding box center [251, 688] width 10 height 10
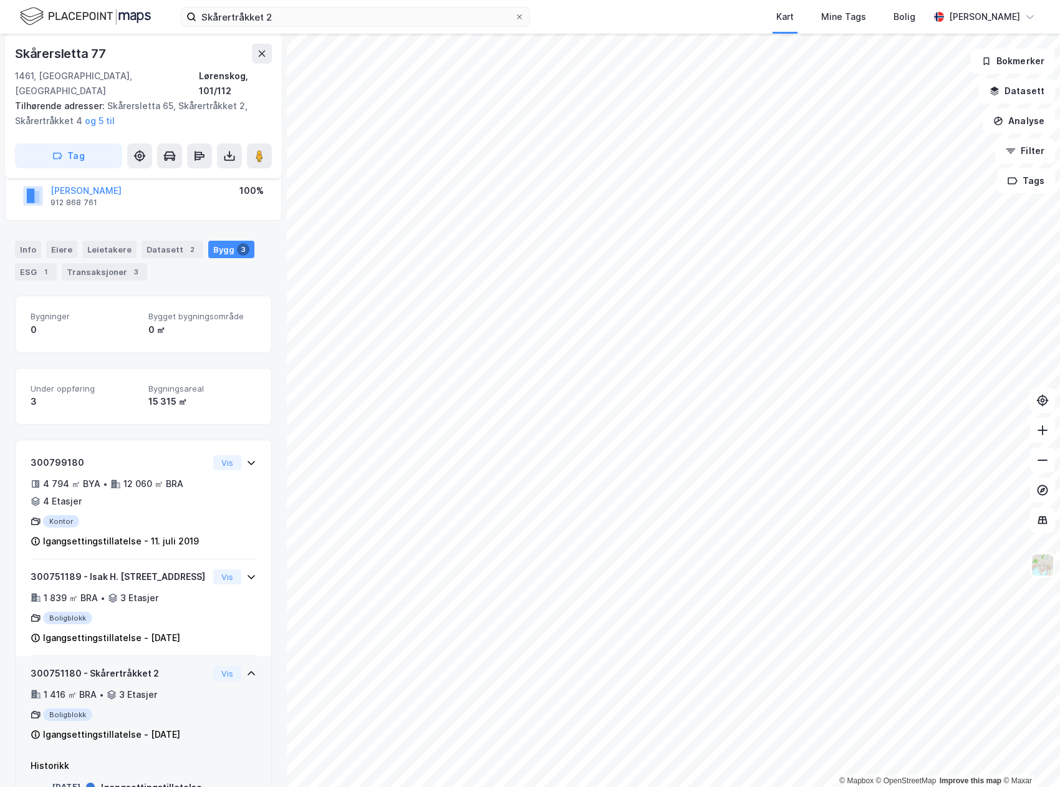
scroll to position [170, 0]
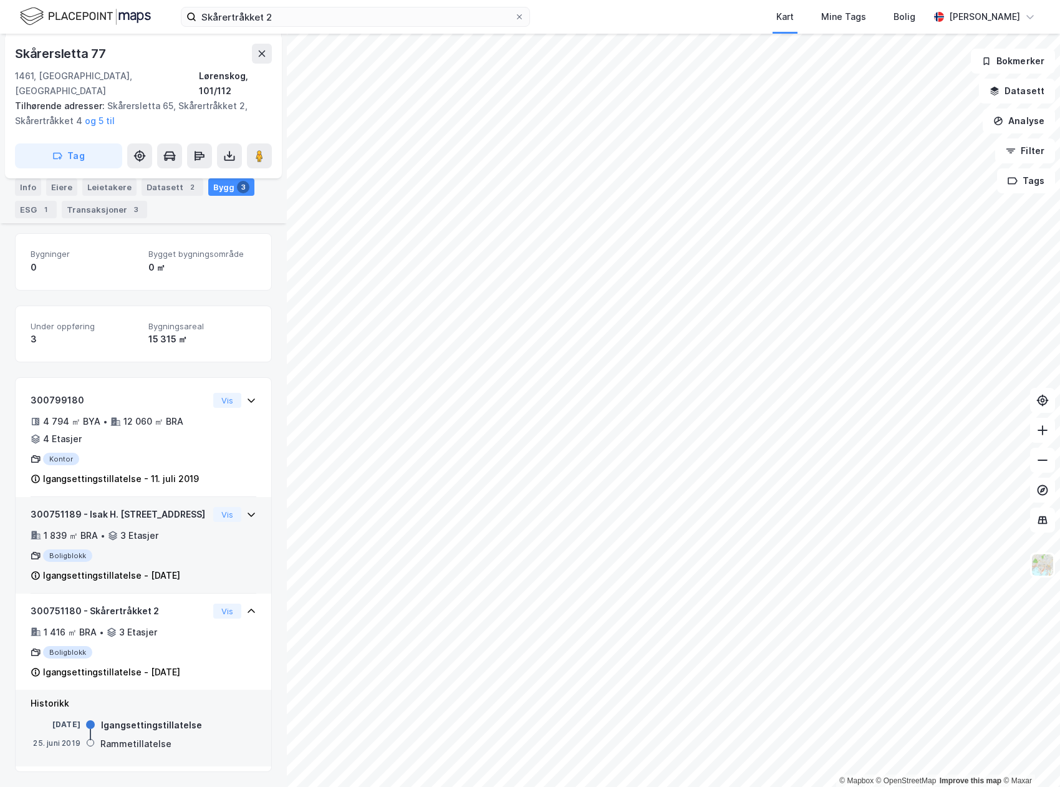
click at [236, 507] on div "Vis" at bounding box center [234, 514] width 43 height 15
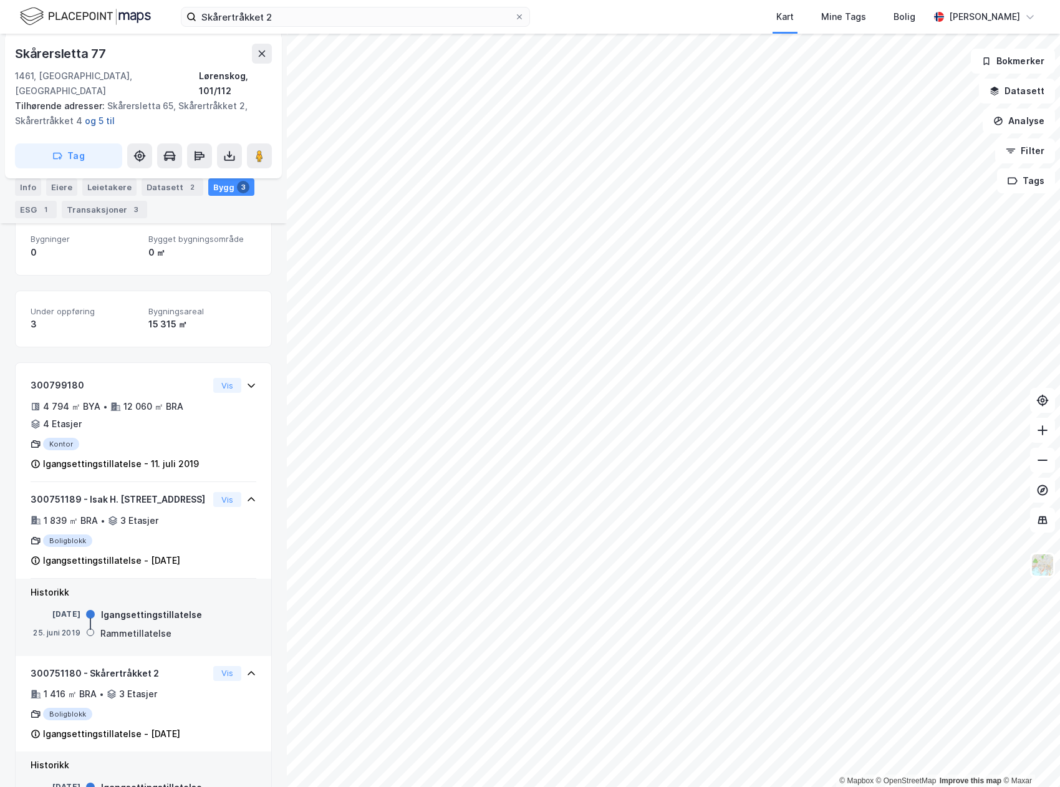
click at [0, 0] on button "og 5 til" at bounding box center [0, 0] width 0 height 0
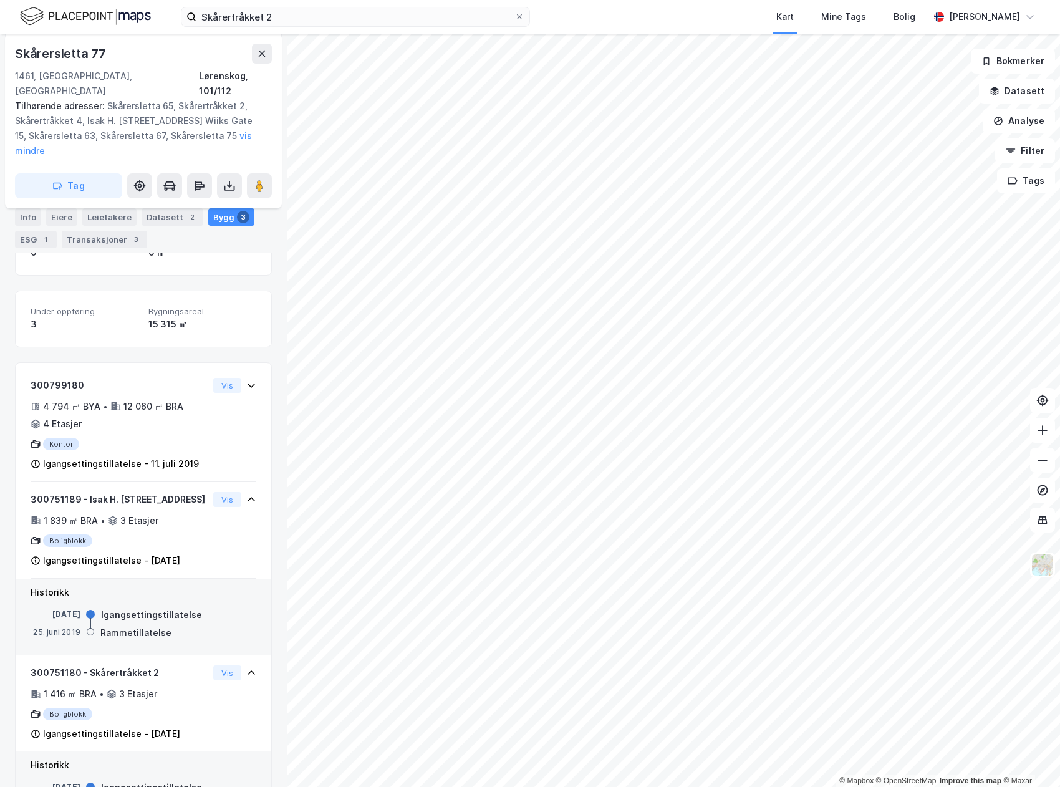
scroll to position [40, 0]
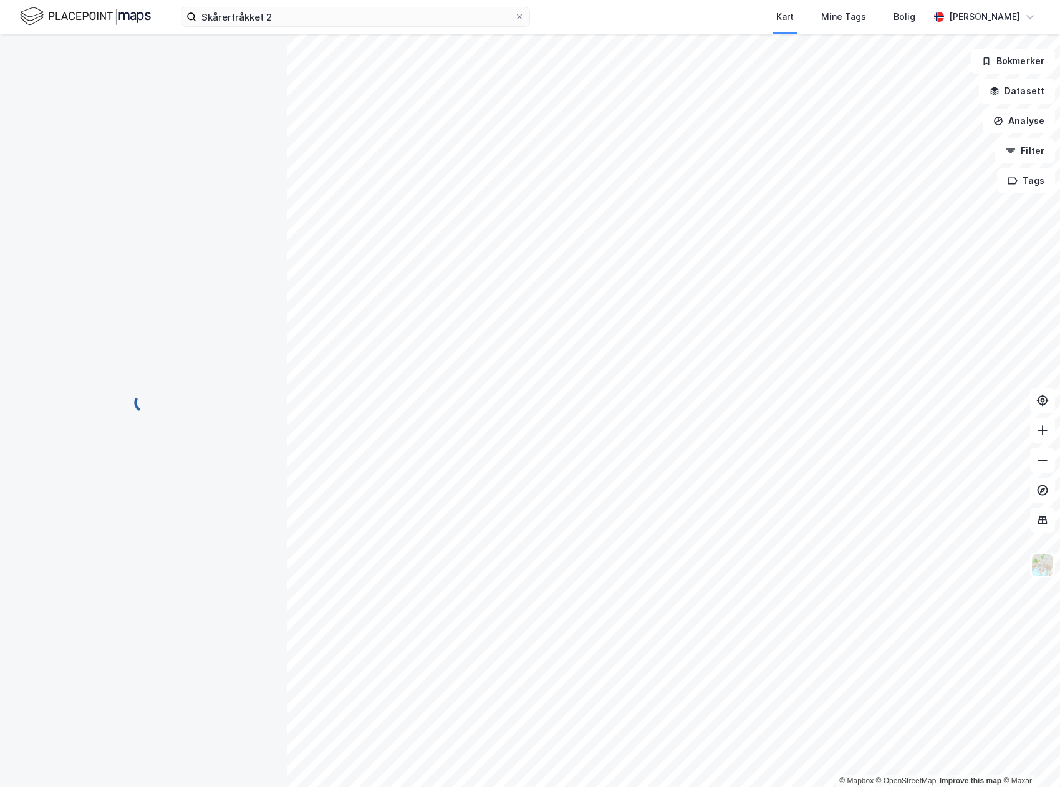
scroll to position [93, 0]
